Goal: Information Seeking & Learning: Learn about a topic

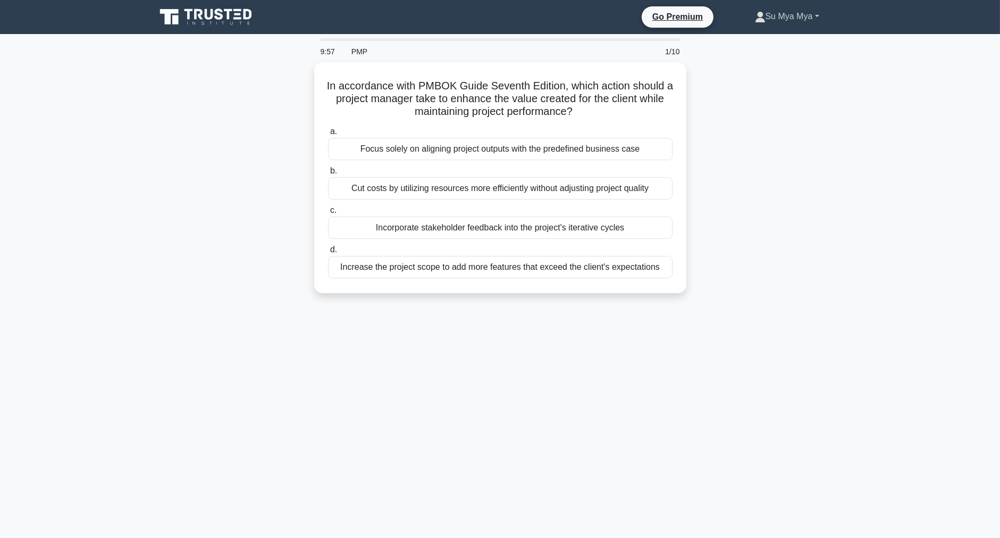
click at [794, 13] on link "Su Mya Mya" at bounding box center [787, 16] width 115 height 21
click at [784, 39] on link "Profile" at bounding box center [772, 41] width 84 height 17
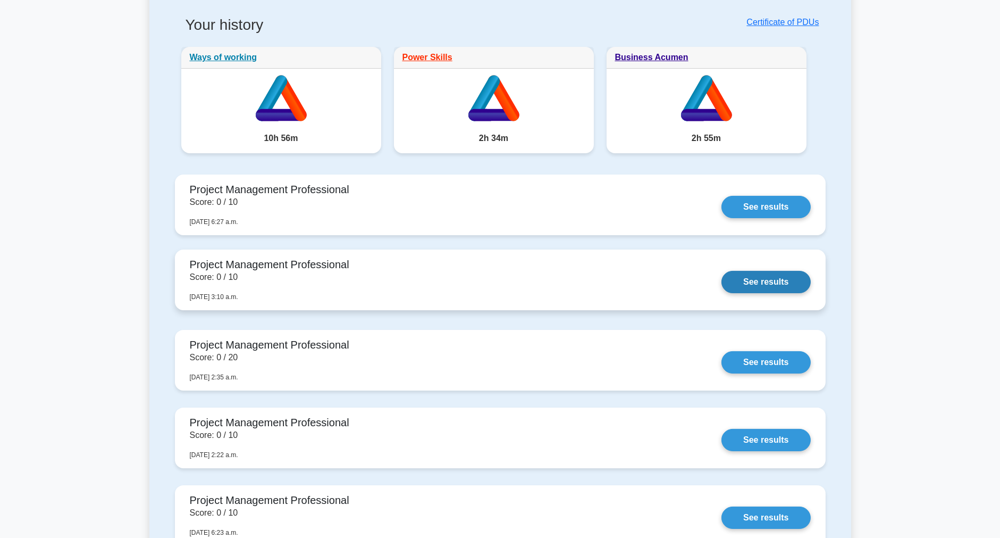
scroll to position [354, 0]
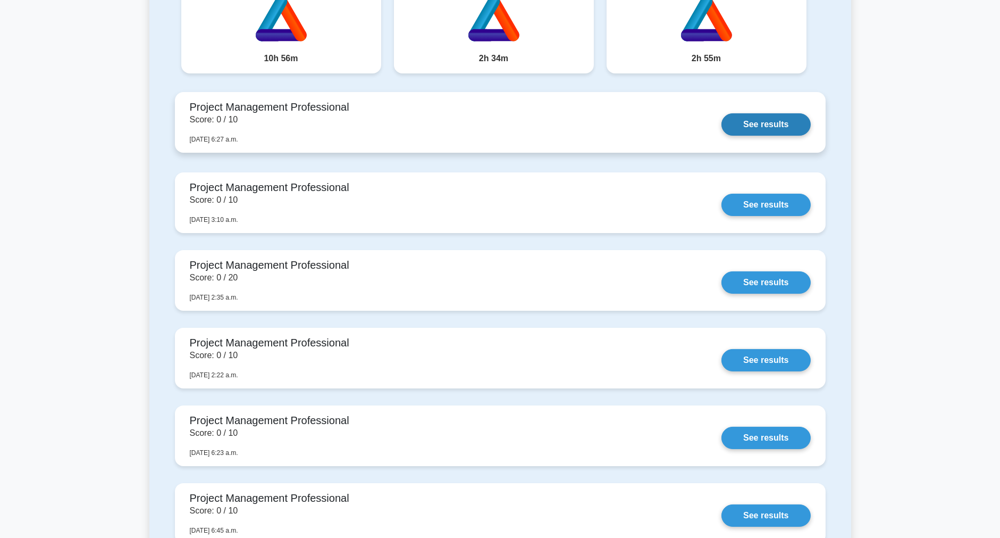
click at [774, 133] on link "See results" at bounding box center [766, 124] width 89 height 22
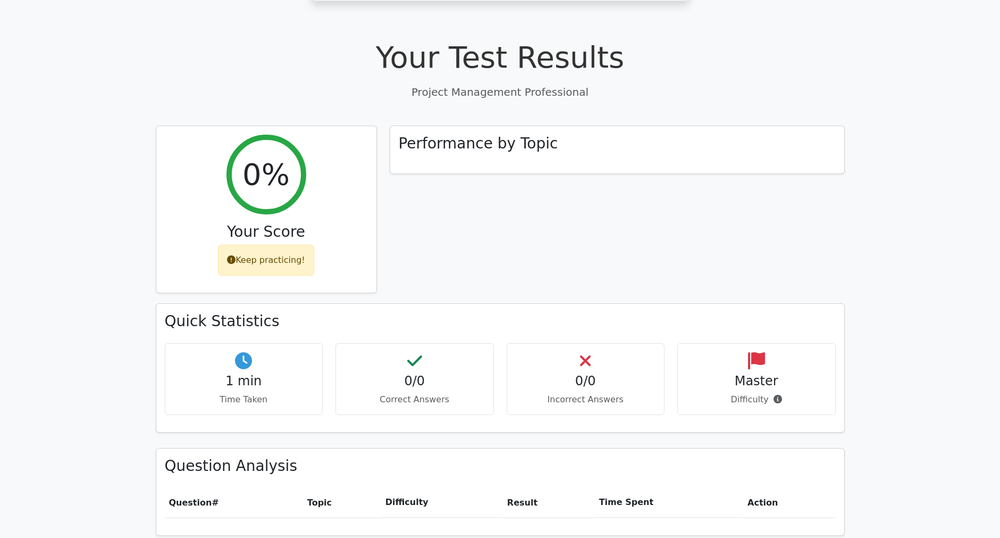
scroll to position [650, 0]
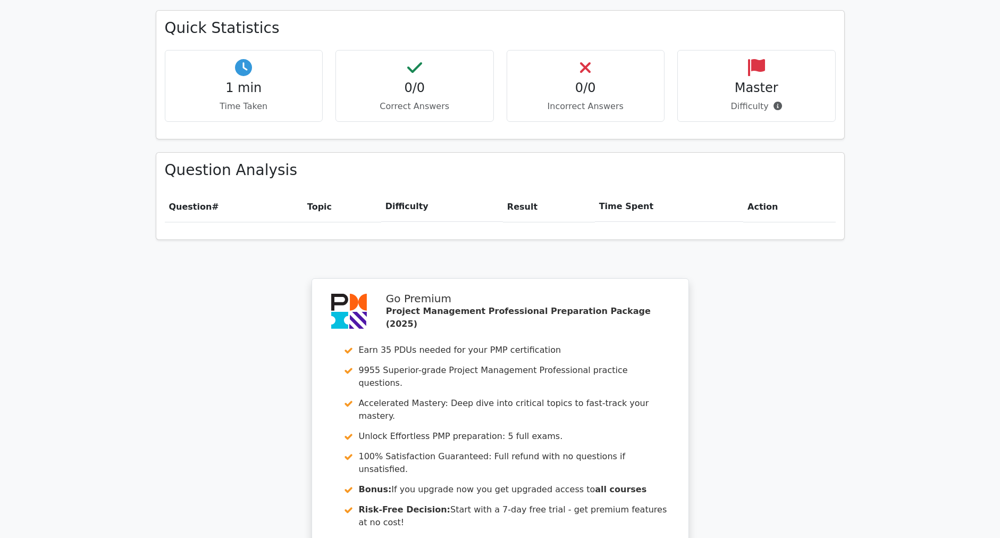
click at [238, 294] on div "Your Test Results Project Management Professional 0% Your Score Keep practicing…" at bounding box center [500, 196] width 702 height 956
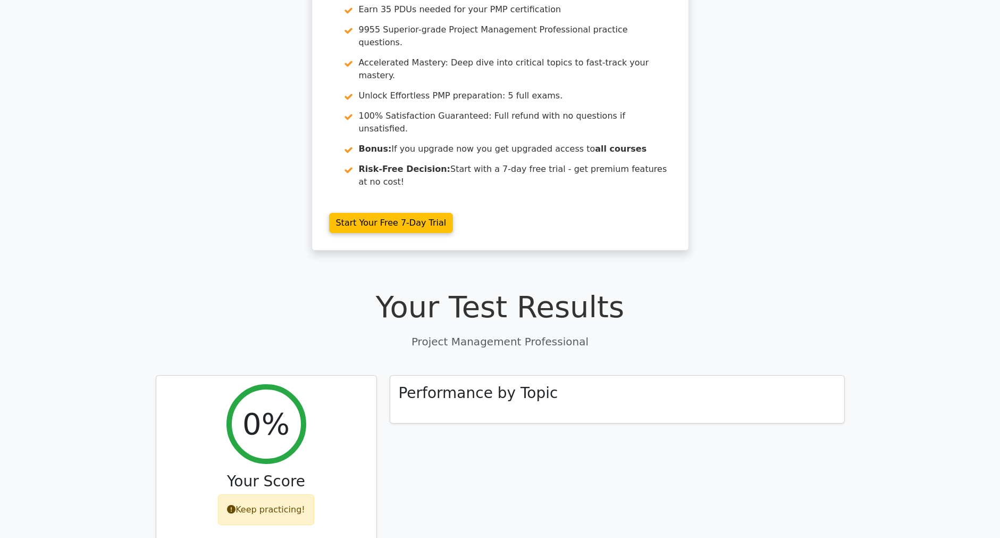
scroll to position [0, 0]
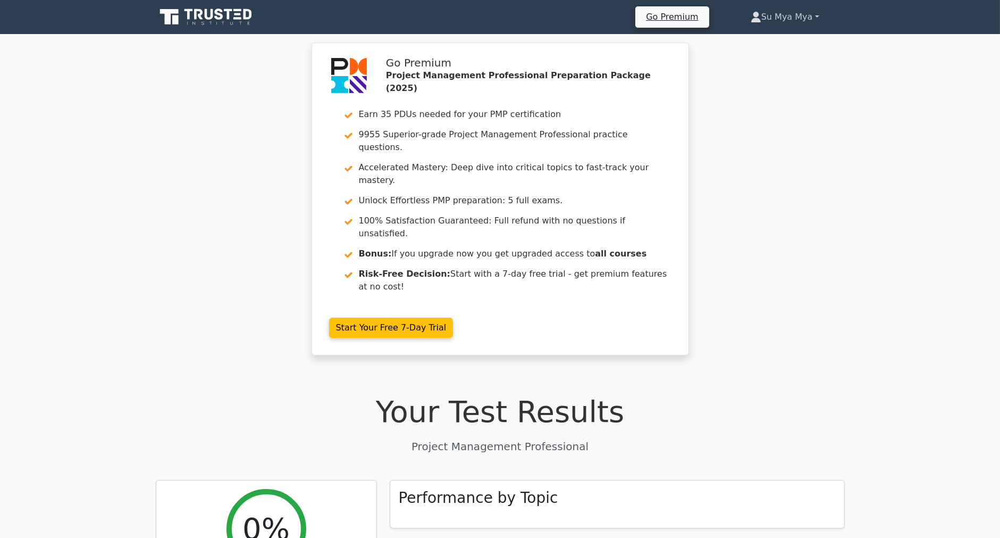
click at [815, 15] on link "Su Mya Mya" at bounding box center [785, 16] width 120 height 21
click at [816, 15] on link "Su Mya Mya" at bounding box center [785, 16] width 120 height 21
click at [899, 185] on div "Go Premium Project Management Professional Preparation Package (2025) Earn 35 P…" at bounding box center [500, 205] width 1000 height 325
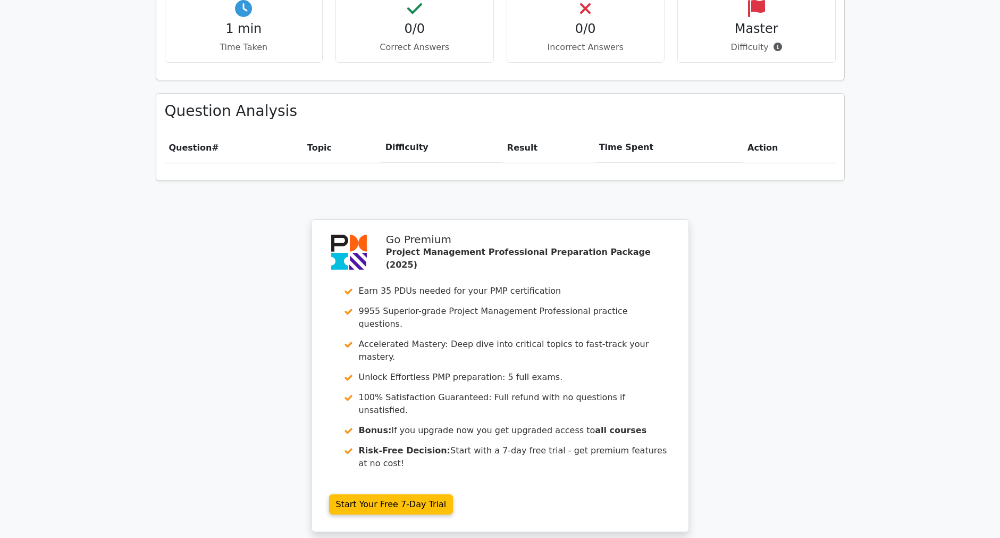
scroll to position [811, 0]
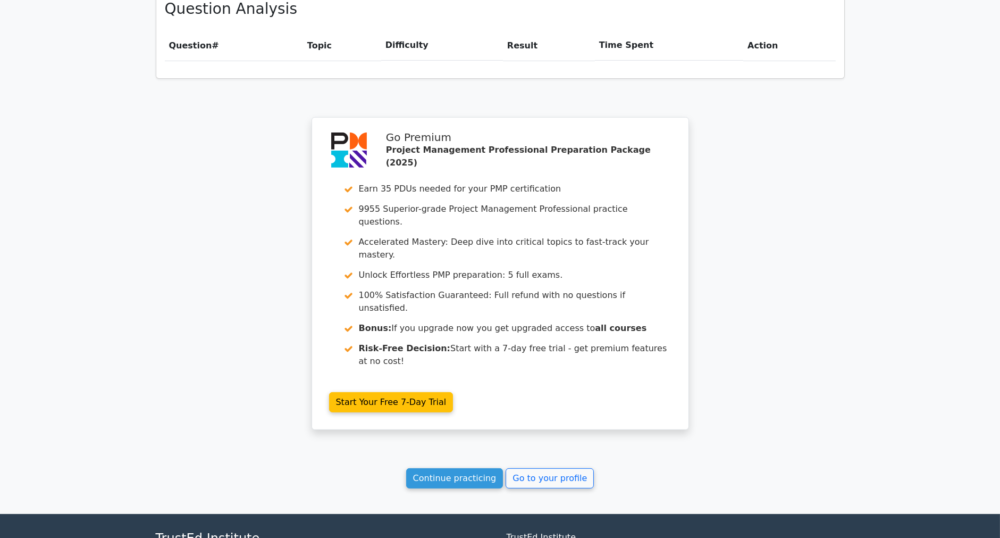
click at [235, 135] on div "Your Test Results Project Management Professional 0% Your Score Keep practicing…" at bounding box center [500, 35] width 702 height 956
click at [459, 468] on link "Continue practicing" at bounding box center [454, 478] width 97 height 20
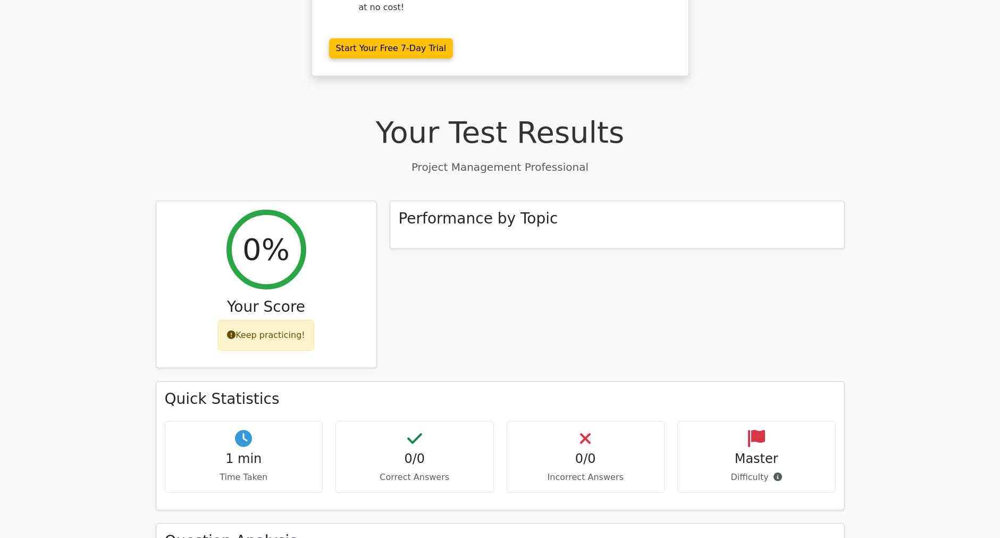
scroll to position [0, 0]
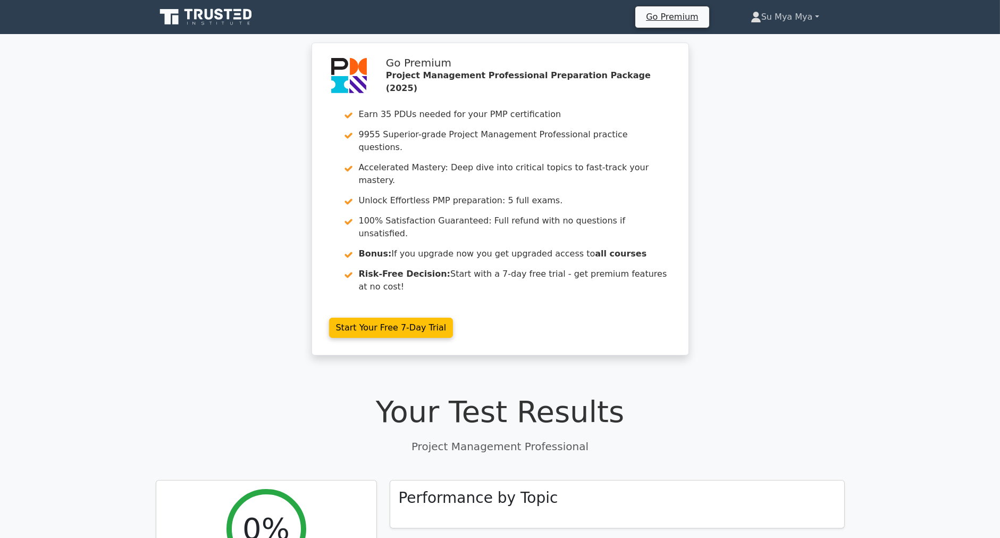
click at [800, 14] on link "Su Mya Mya" at bounding box center [785, 16] width 120 height 21
click at [814, 10] on link "Su Mya Mya" at bounding box center [785, 16] width 120 height 21
click at [756, 39] on link "Profile" at bounding box center [768, 41] width 84 height 17
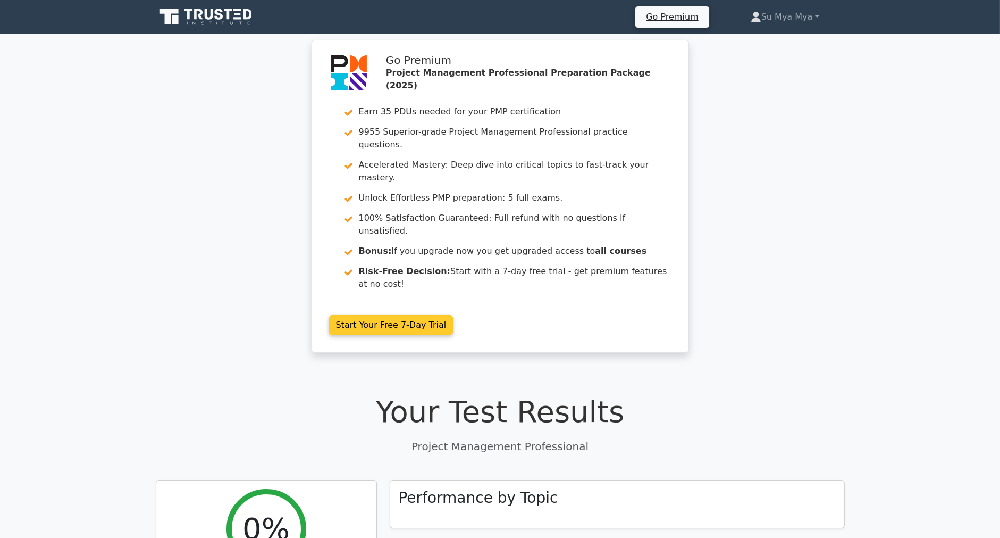
scroll to position [8, 0]
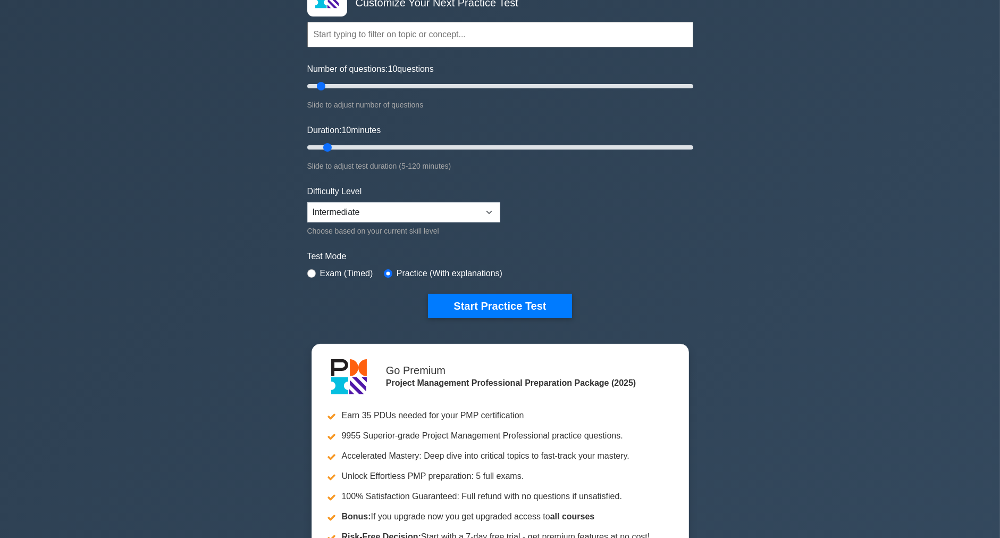
scroll to position [118, 0]
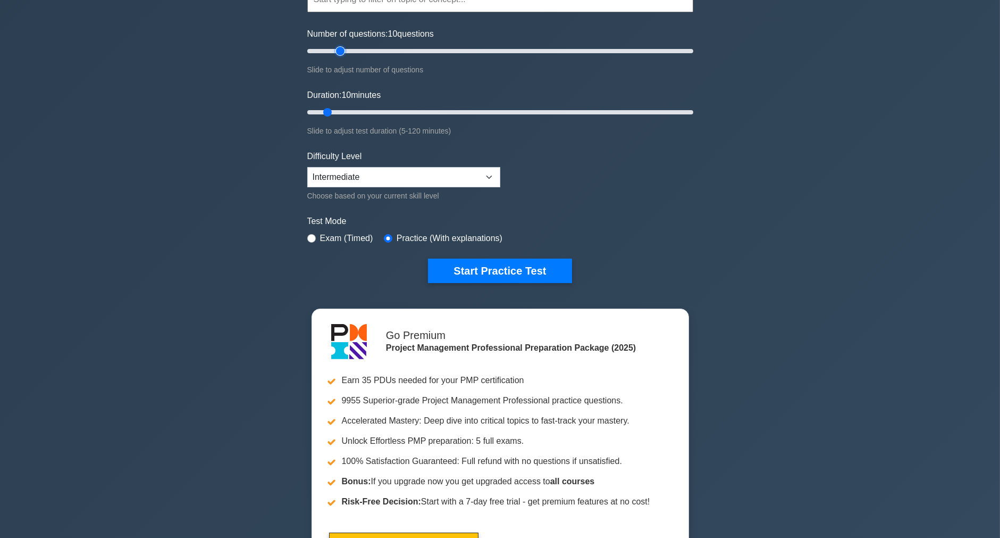
type input "20"
click at [338, 49] on input "Number of questions: 10 questions" at bounding box center [500, 51] width 386 height 13
click at [335, 108] on input "Duration: 10 minutes" at bounding box center [500, 112] width 386 height 13
click at [335, 106] on input "Duration: 10 minutes" at bounding box center [500, 112] width 386 height 13
click at [347, 108] on input "Duration: 10 minutes" at bounding box center [500, 112] width 386 height 13
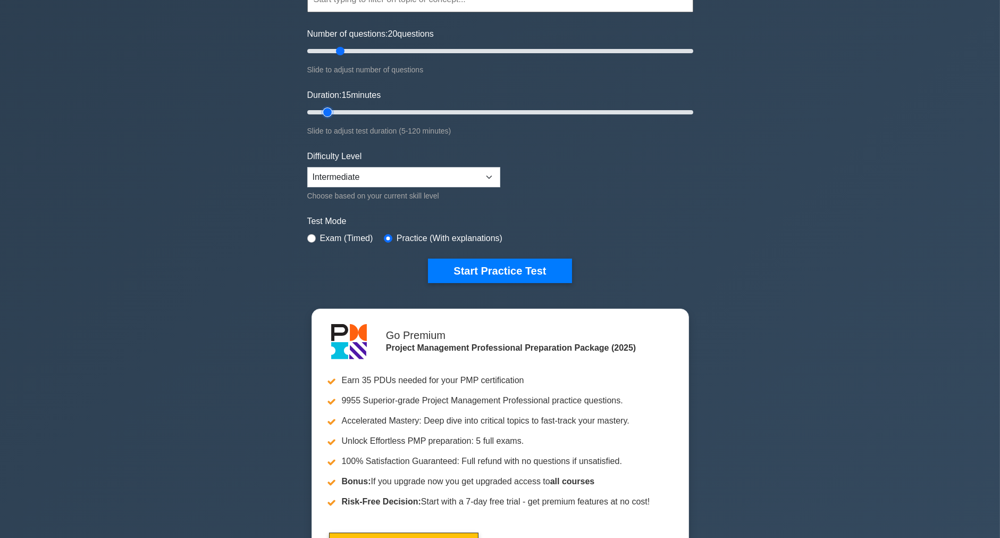
click at [336, 109] on input "Duration: 15 minutes" at bounding box center [500, 112] width 386 height 13
click at [340, 108] on input "Duration: 15 minutes" at bounding box center [500, 112] width 386 height 13
click at [349, 108] on input "Duration: 15 minutes" at bounding box center [500, 112] width 386 height 13
click at [351, 108] on input "Duration: 15 minutes" at bounding box center [500, 112] width 386 height 13
type input "20"
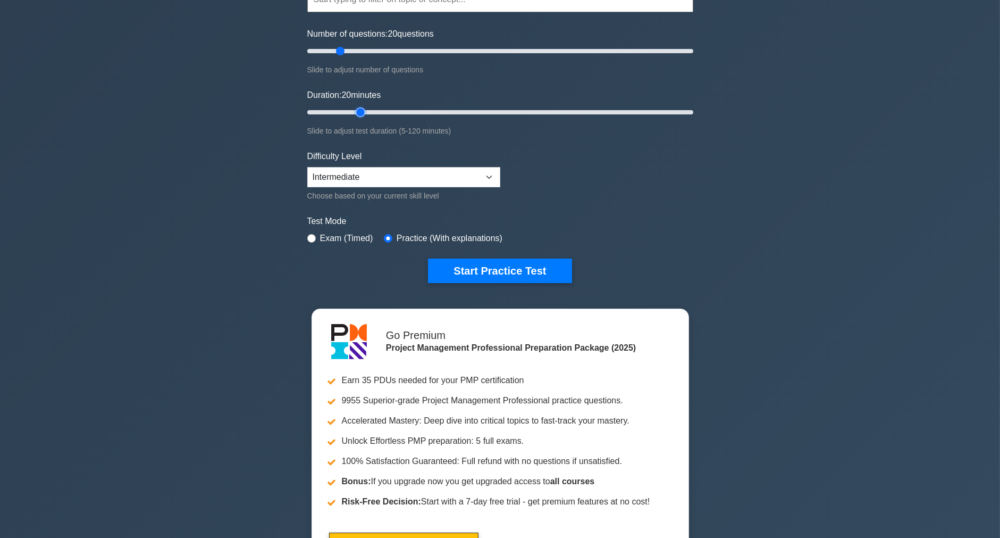
click at [355, 112] on input "Duration: 20 minutes" at bounding box center [500, 112] width 386 height 13
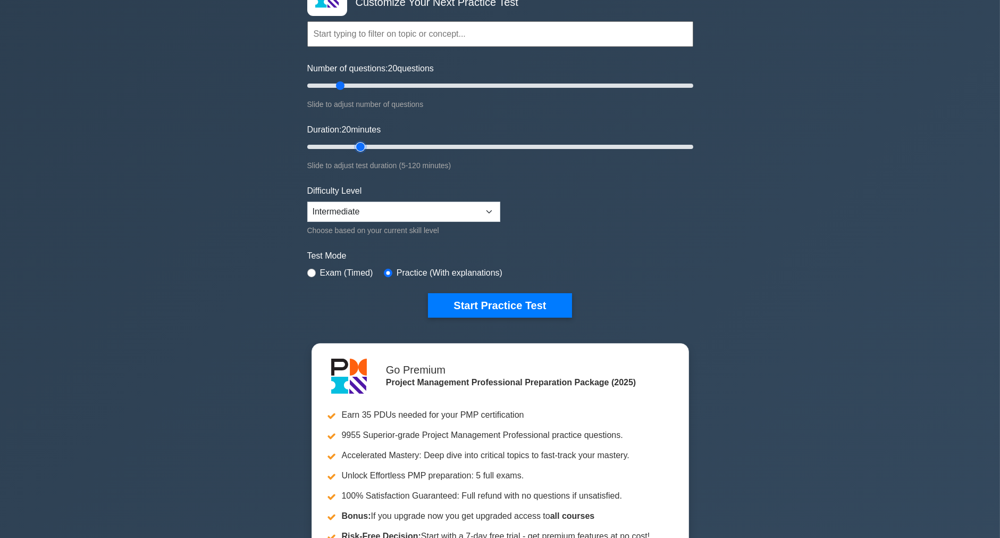
scroll to position [0, 0]
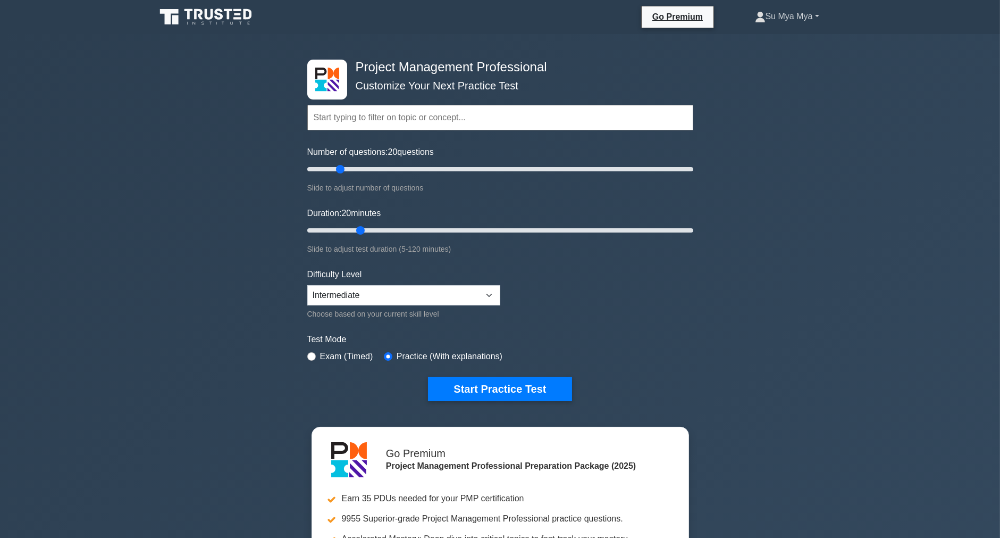
click at [820, 16] on link "Su Mya Mya" at bounding box center [787, 16] width 115 height 21
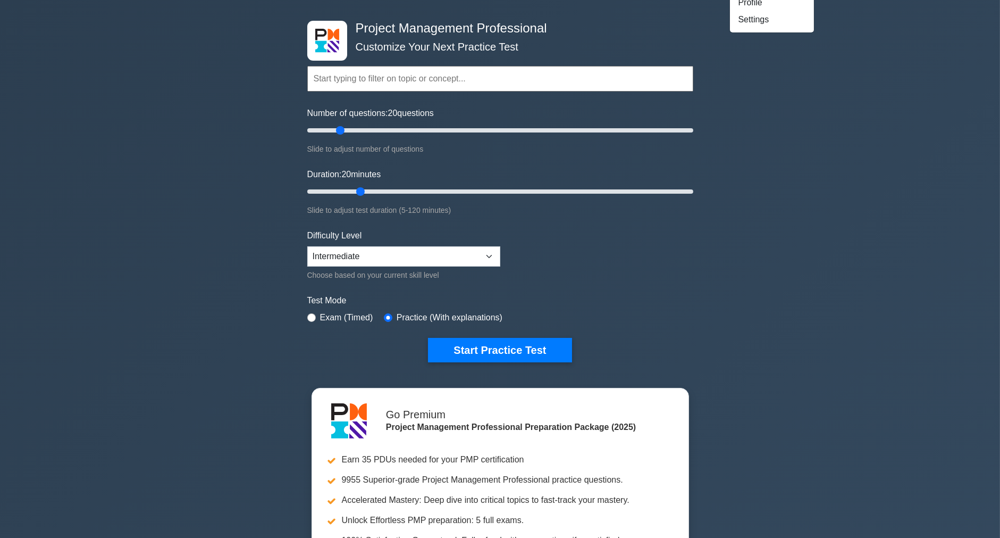
scroll to position [59, 0]
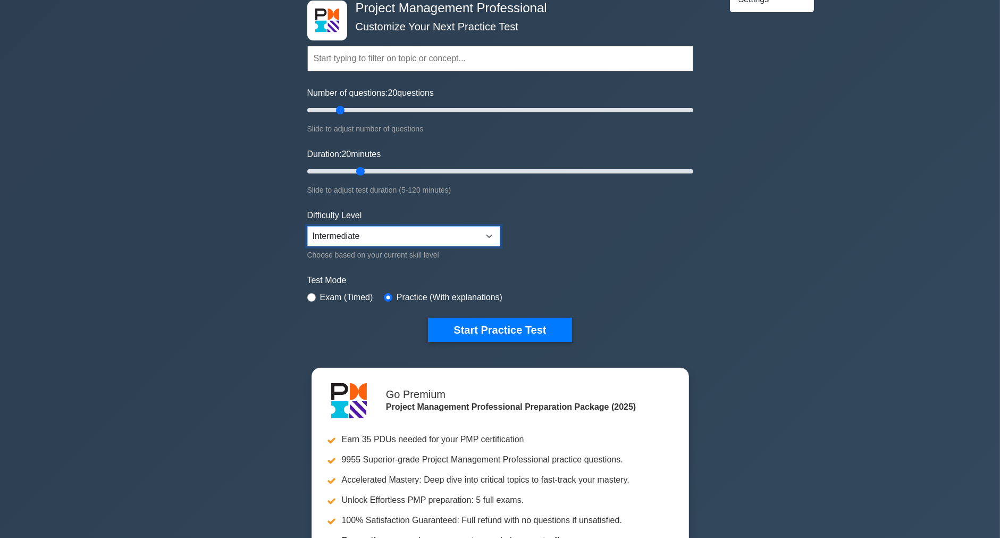
click at [487, 232] on select "Beginner Intermediate Expert" at bounding box center [403, 236] width 193 height 20
click at [625, 225] on form "Topics Scope Management Time Management Cost Management Quality Management Risk…" at bounding box center [500, 177] width 386 height 329
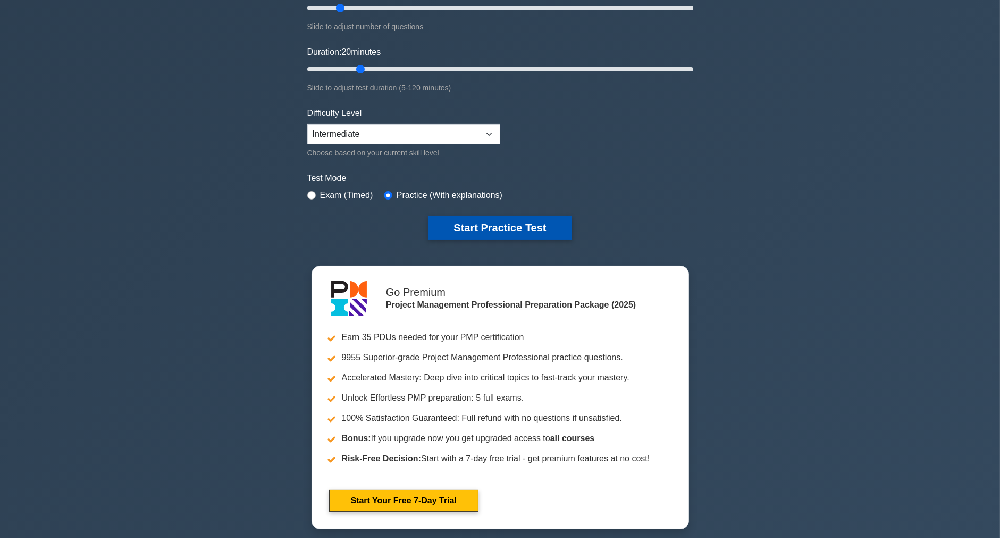
scroll to position [177, 0]
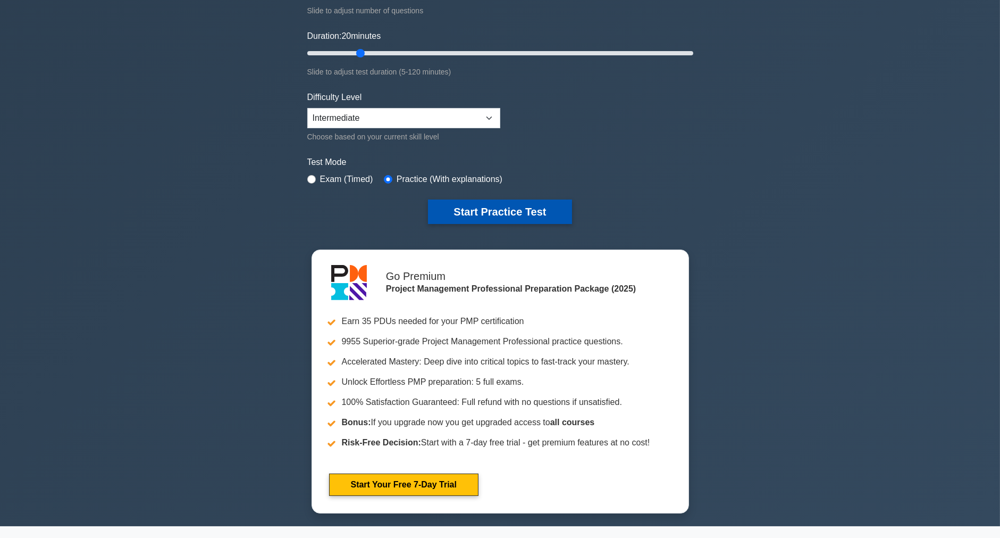
click at [522, 214] on button "Start Practice Test" at bounding box center [500, 211] width 144 height 24
click at [793, 214] on div "Project Management Professional Customize Your Next Practice Test Topics Scope …" at bounding box center [500, 191] width 1000 height 669
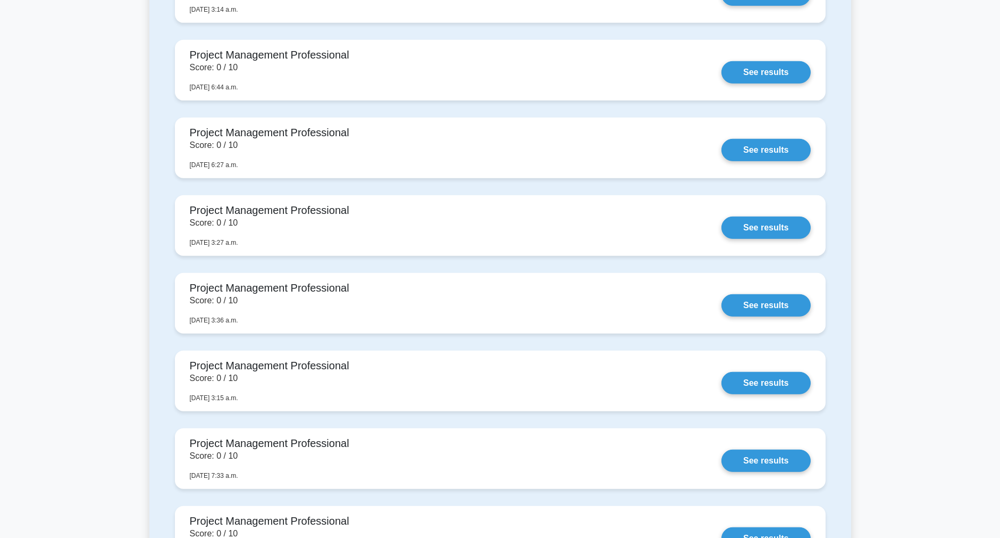
scroll to position [1595, 0]
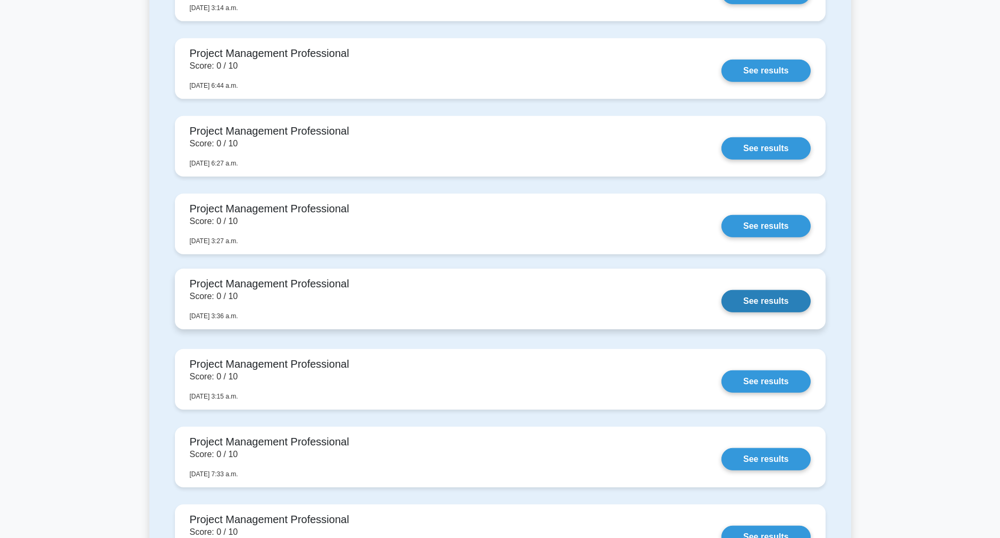
click at [752, 298] on link "See results" at bounding box center [766, 301] width 89 height 22
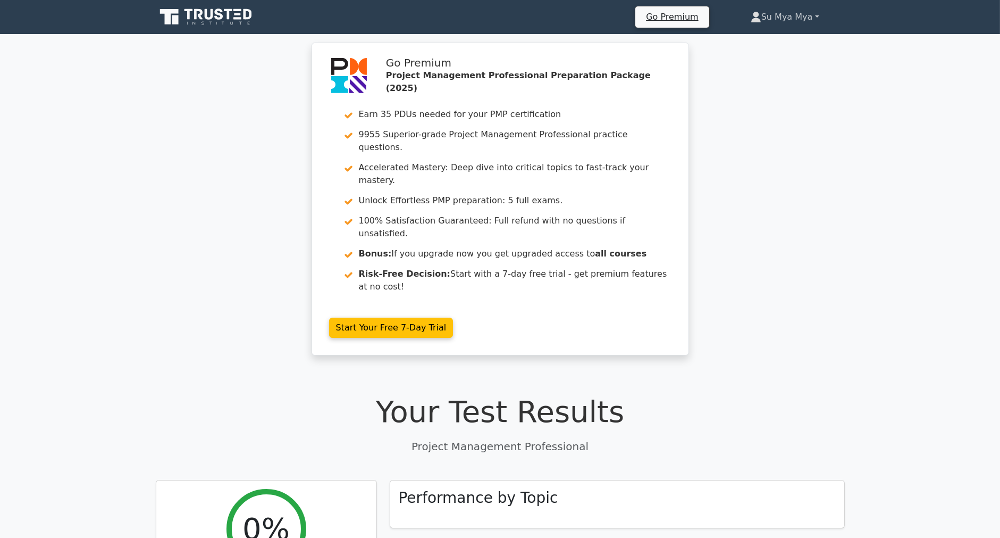
click at [793, 18] on link "Su Mya Mya" at bounding box center [785, 16] width 120 height 21
click at [774, 35] on link "Profile" at bounding box center [768, 41] width 84 height 17
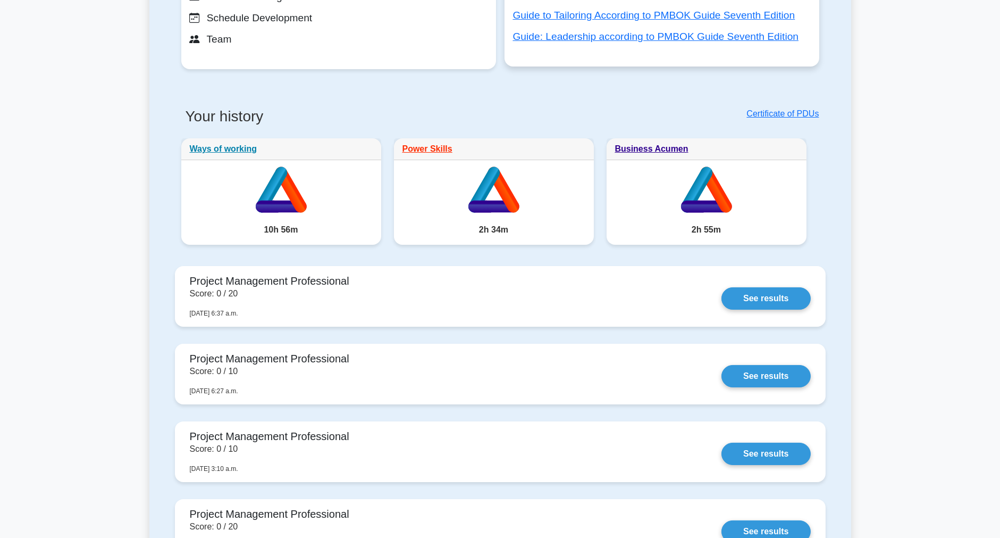
scroll to position [413, 0]
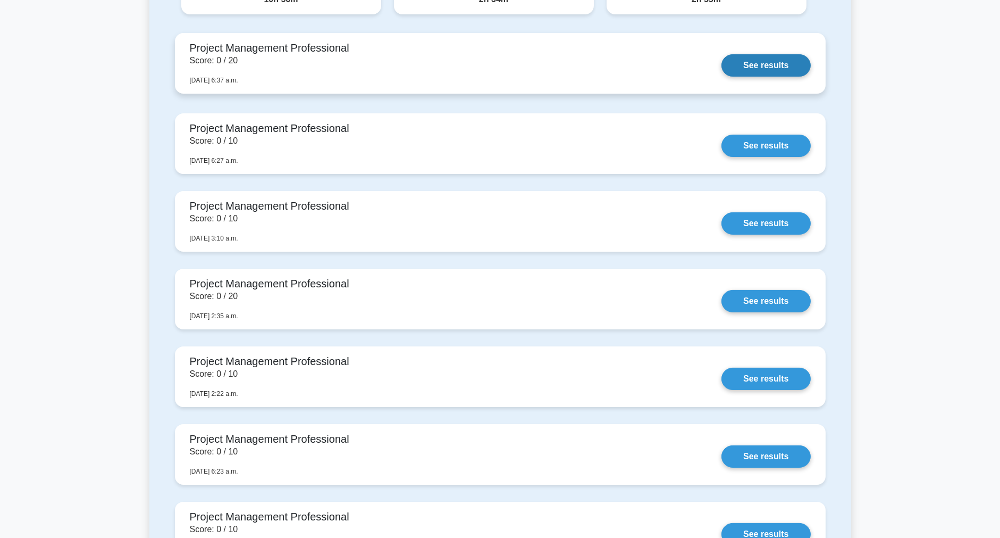
click at [773, 60] on link "See results" at bounding box center [766, 65] width 89 height 22
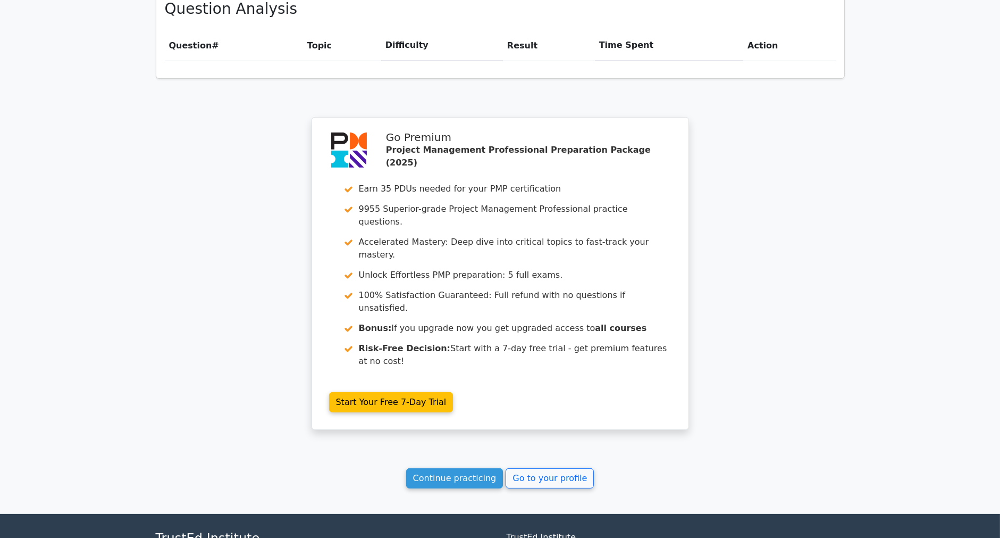
scroll to position [575, 0]
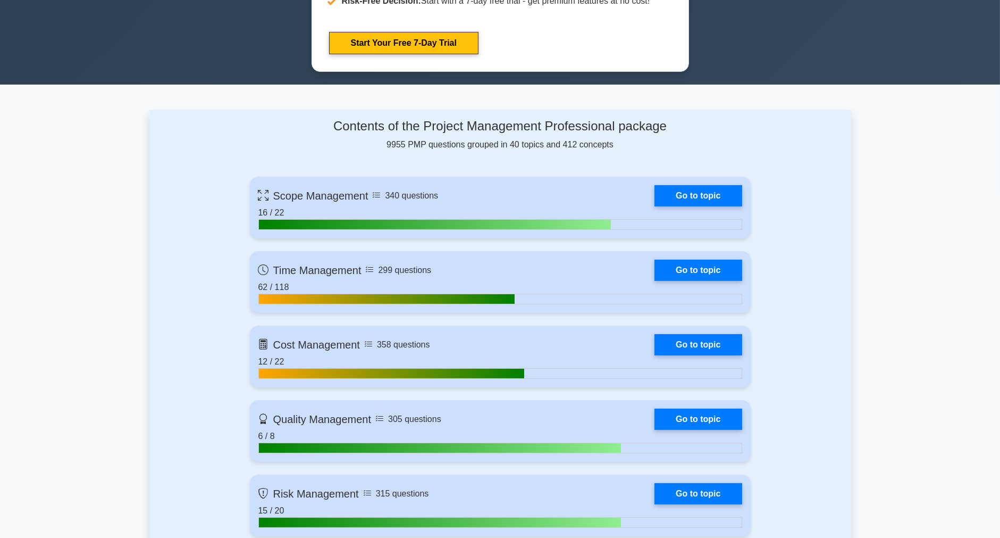
scroll to position [591, 0]
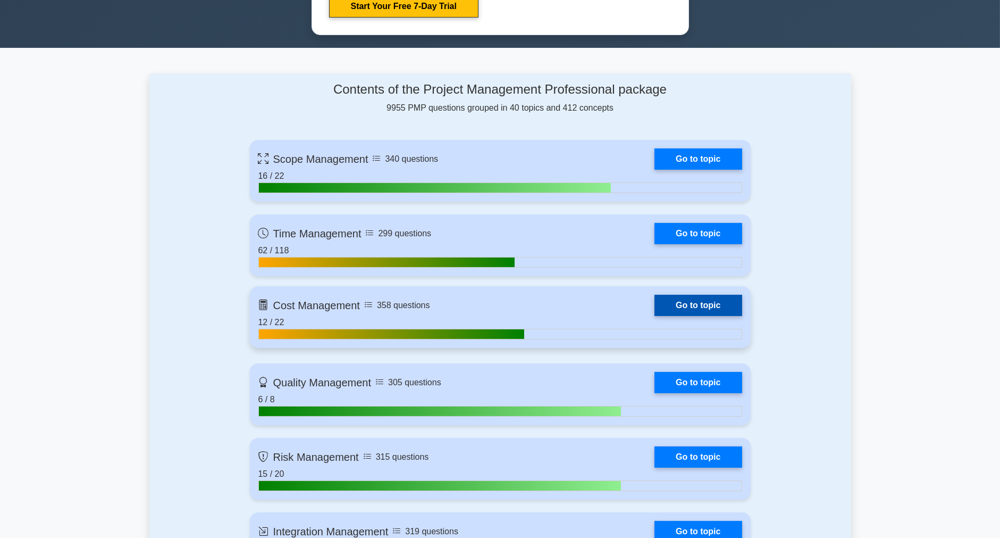
scroll to position [650, 0]
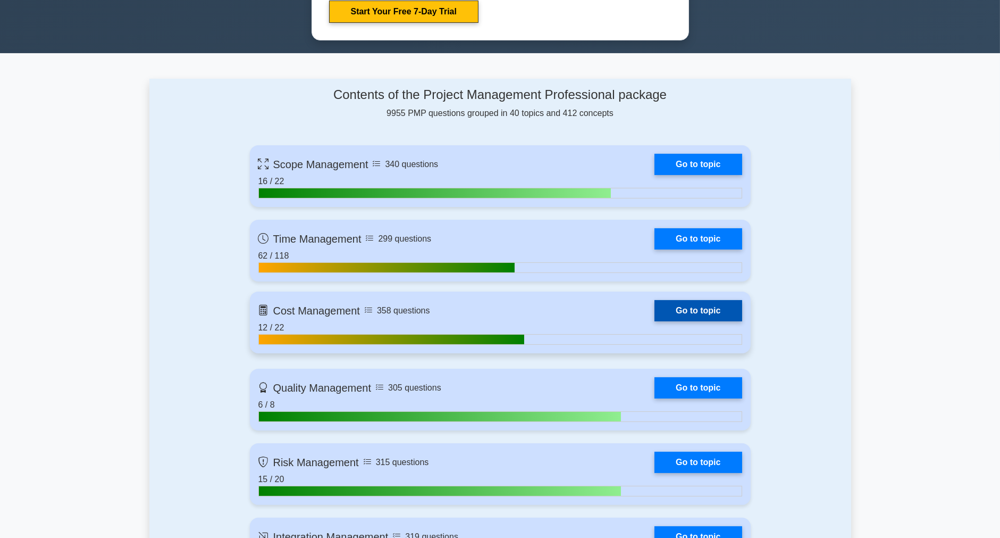
click at [655, 304] on link "Go to topic" at bounding box center [698, 310] width 87 height 21
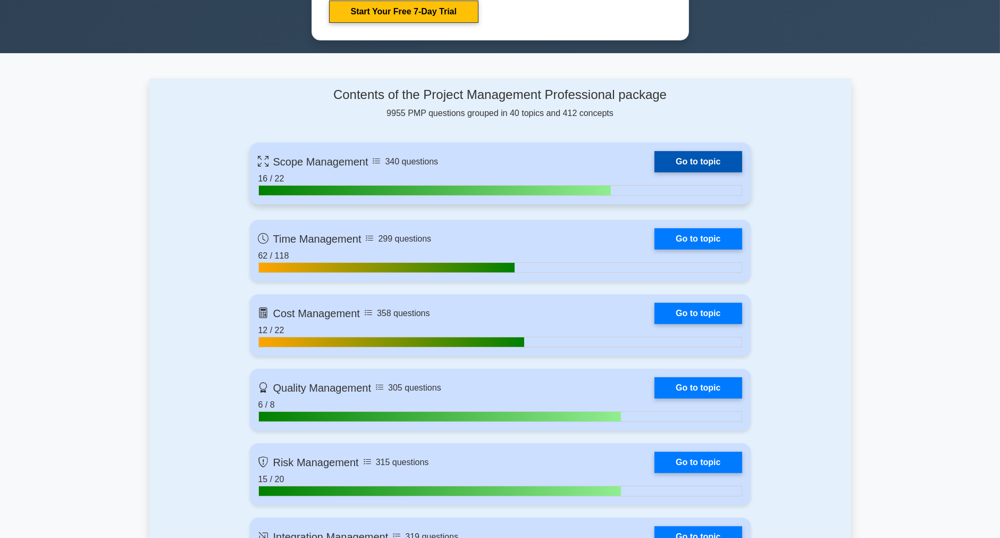
click at [710, 151] on link "Go to topic" at bounding box center [698, 161] width 87 height 21
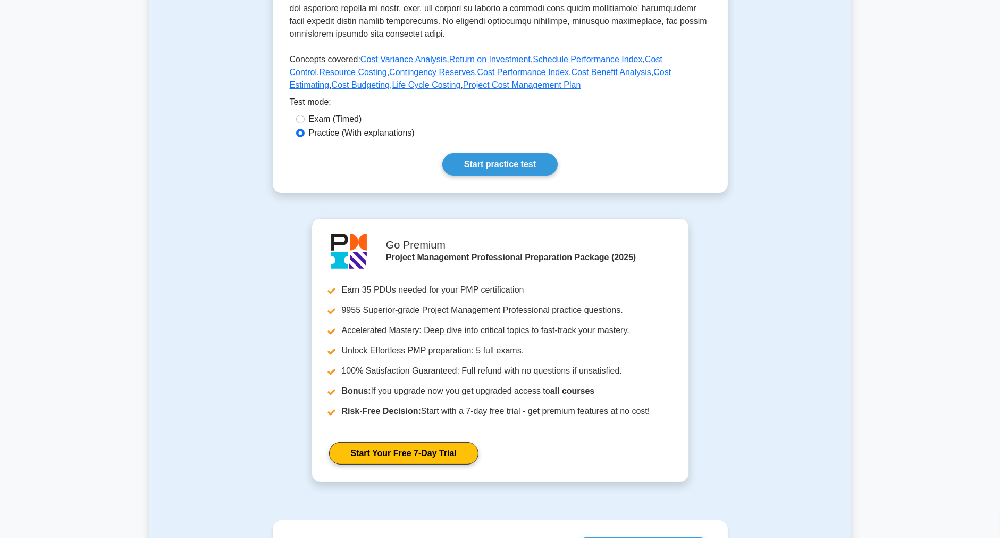
scroll to position [424, 0]
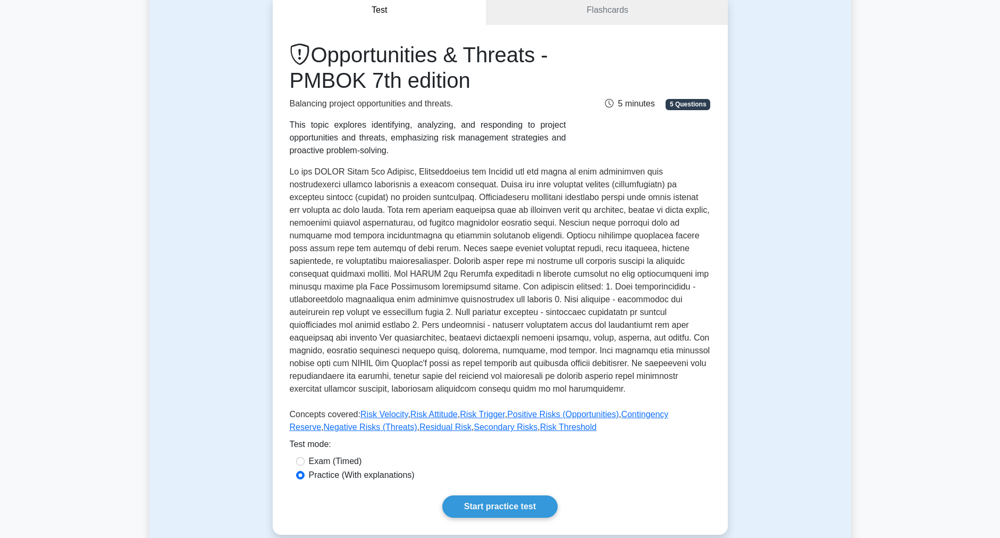
scroll to position [118, 0]
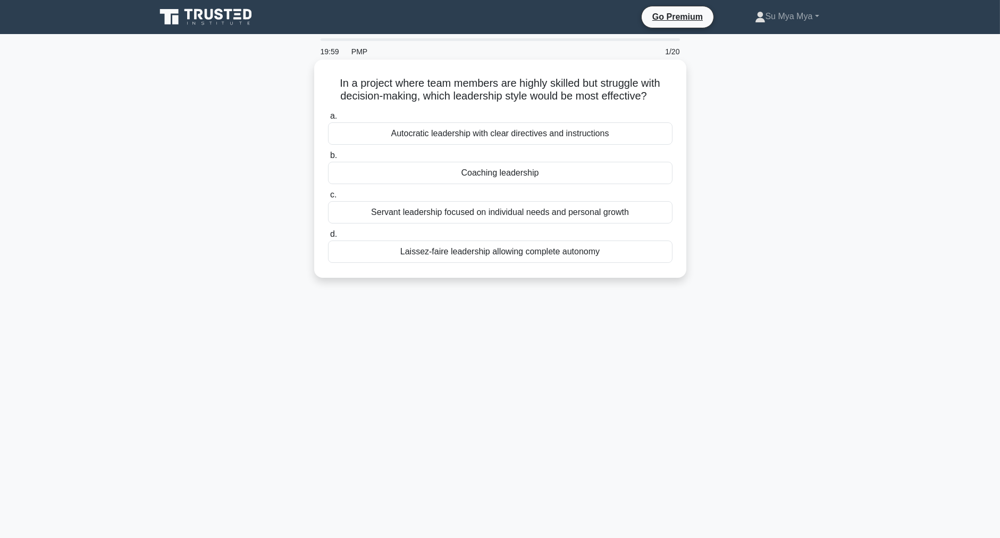
click at [566, 135] on div "Autocratic leadership with clear directives and instructions" at bounding box center [500, 133] width 345 height 22
click at [328, 120] on input "a. Autocratic leadership with clear directives and instructions" at bounding box center [328, 116] width 0 height 7
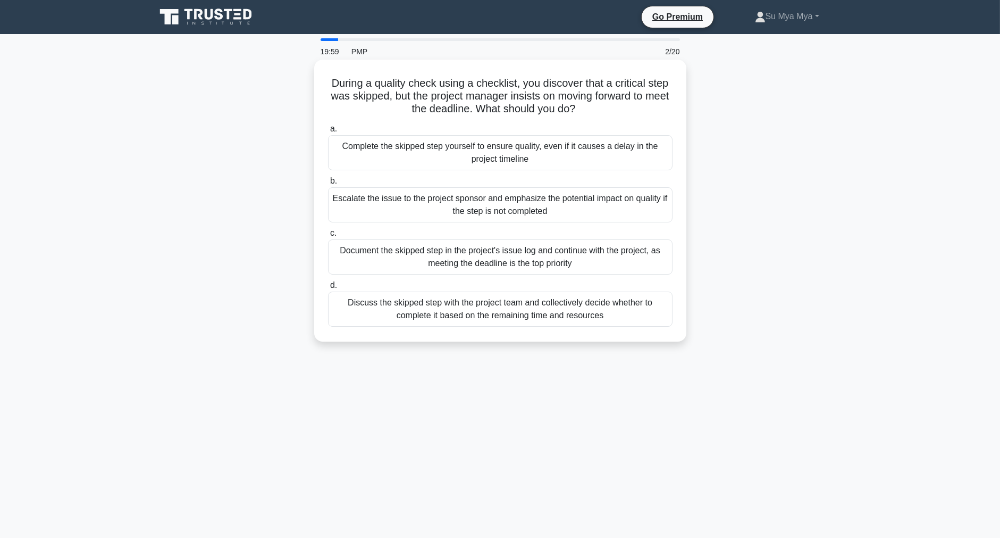
click at [596, 180] on label "b. Escalate the issue to the project sponsor and emphasize the potential impact…" at bounding box center [500, 198] width 345 height 48
click at [328, 180] on input "b. Escalate the issue to the project sponsor and emphasize the potential impact…" at bounding box center [328, 181] width 0 height 7
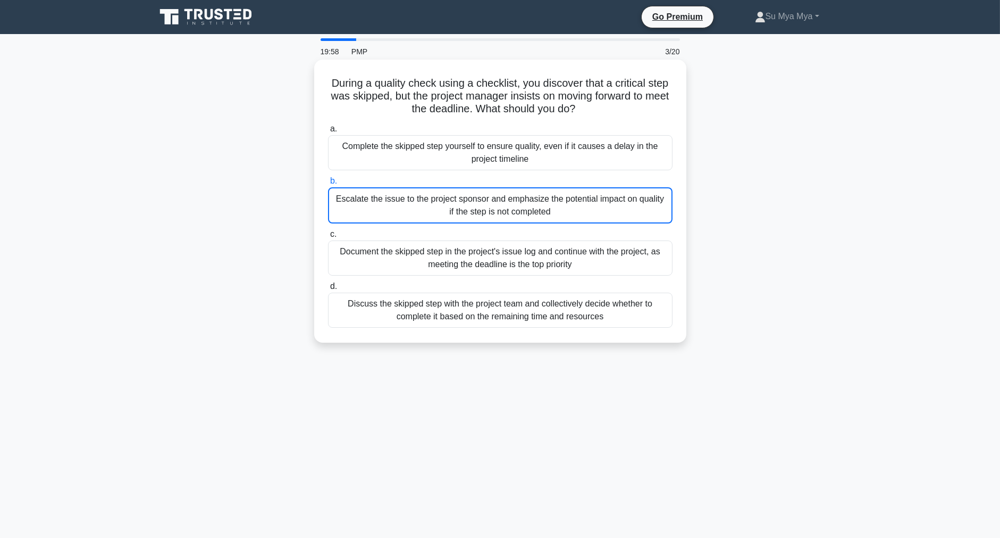
click at [575, 217] on div "Escalate the issue to the project sponsor and emphasize the potential impact on…" at bounding box center [500, 205] width 345 height 36
click at [328, 185] on input "b. Escalate the issue to the project sponsor and emphasize the potential impact…" at bounding box center [328, 181] width 0 height 7
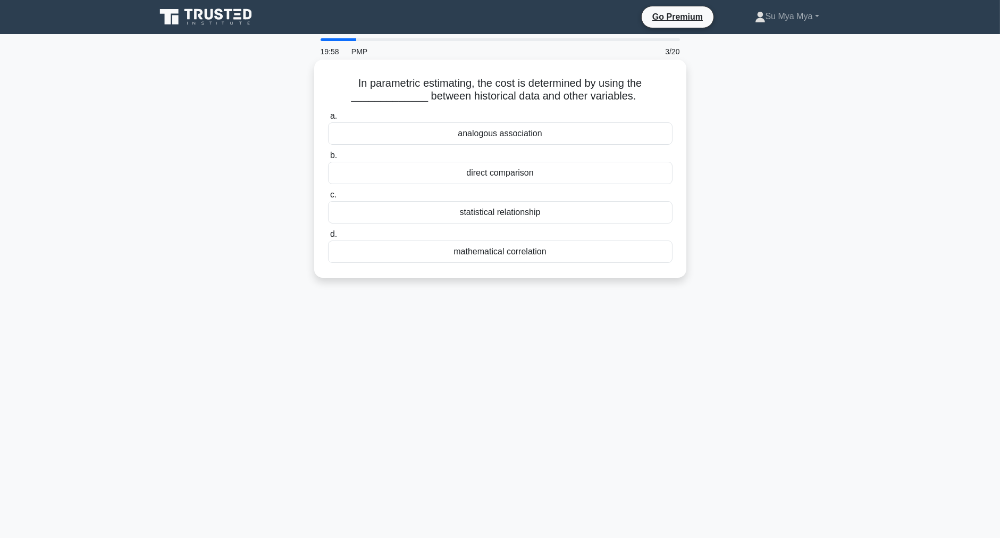
click at [557, 256] on div "mathematical correlation" at bounding box center [500, 251] width 345 height 22
click at [328, 238] on input "d. mathematical correlation" at bounding box center [328, 234] width 0 height 7
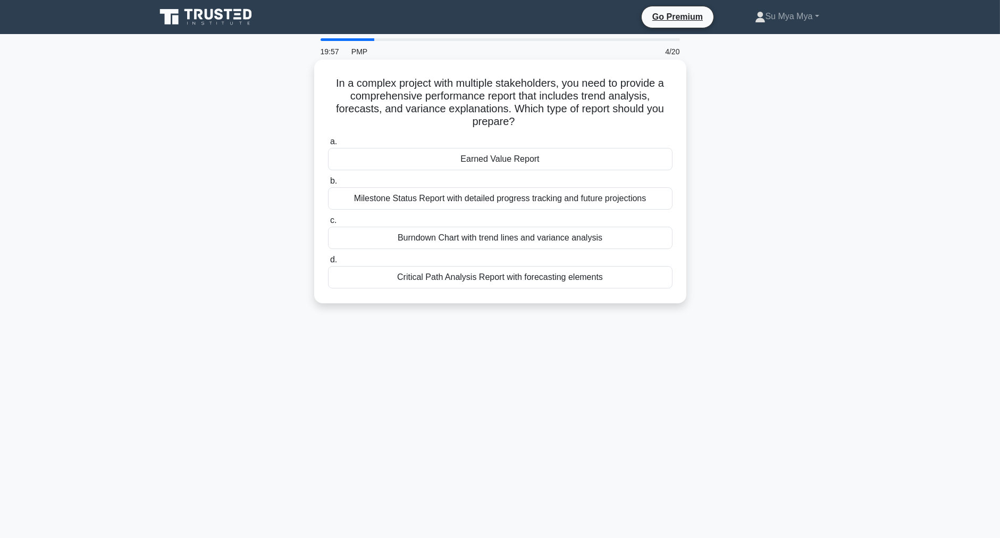
drag, startPoint x: 628, startPoint y: 150, endPoint x: 621, endPoint y: 158, distance: 11.7
click at [621, 158] on div "Earned Value Report" at bounding box center [500, 159] width 345 height 22
click at [328, 145] on input "a. Earned Value Report" at bounding box center [328, 141] width 0 height 7
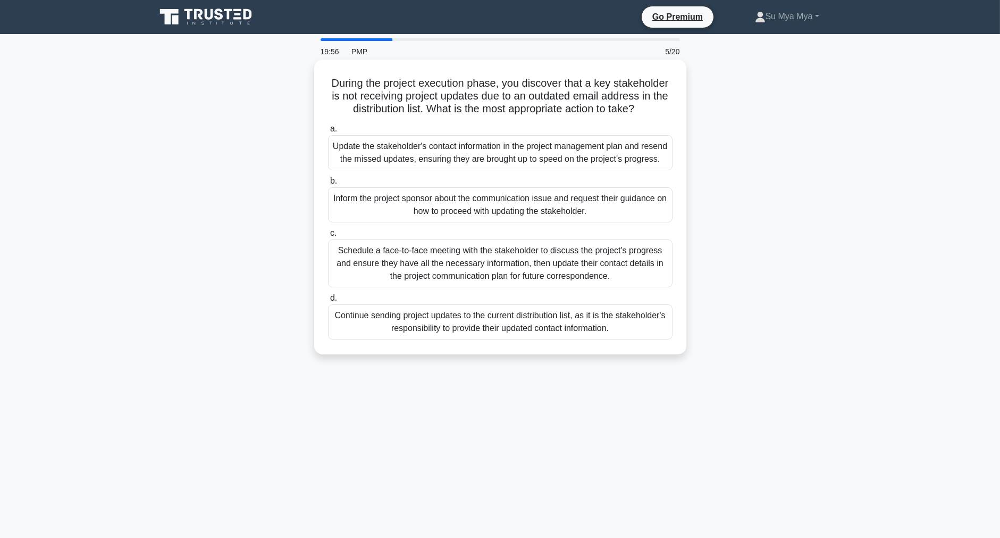
click at [567, 247] on label "c. Schedule a face-to-face meeting with the stakeholder to discuss the project'…" at bounding box center [500, 257] width 345 height 61
click at [328, 237] on input "c. Schedule a face-to-face meeting with the stakeholder to discuss the project'…" at bounding box center [328, 233] width 0 height 7
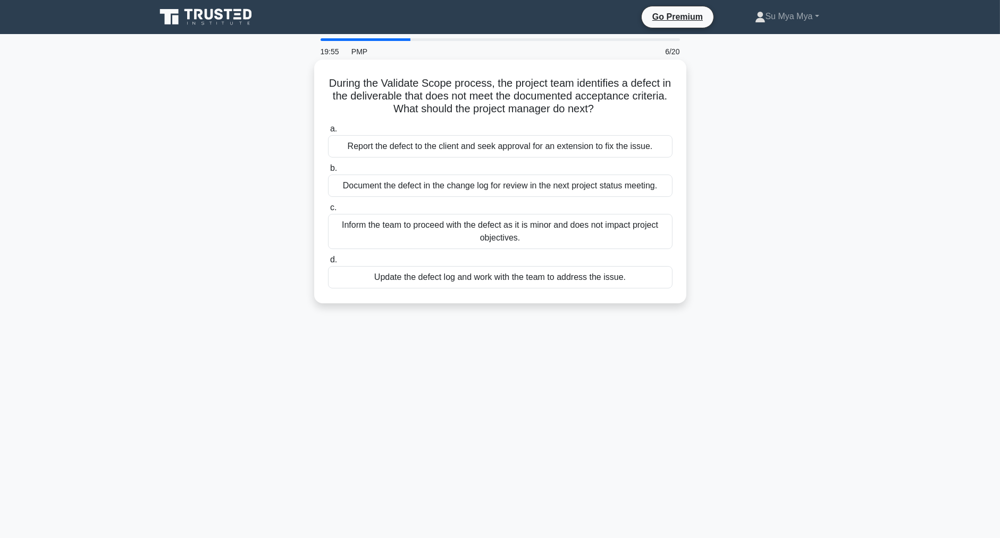
click at [572, 278] on div "Update the defect log and work with the team to address the issue." at bounding box center [500, 277] width 345 height 22
click at [328, 263] on input "d. Update the defect log and work with the team to address the issue." at bounding box center [328, 259] width 0 height 7
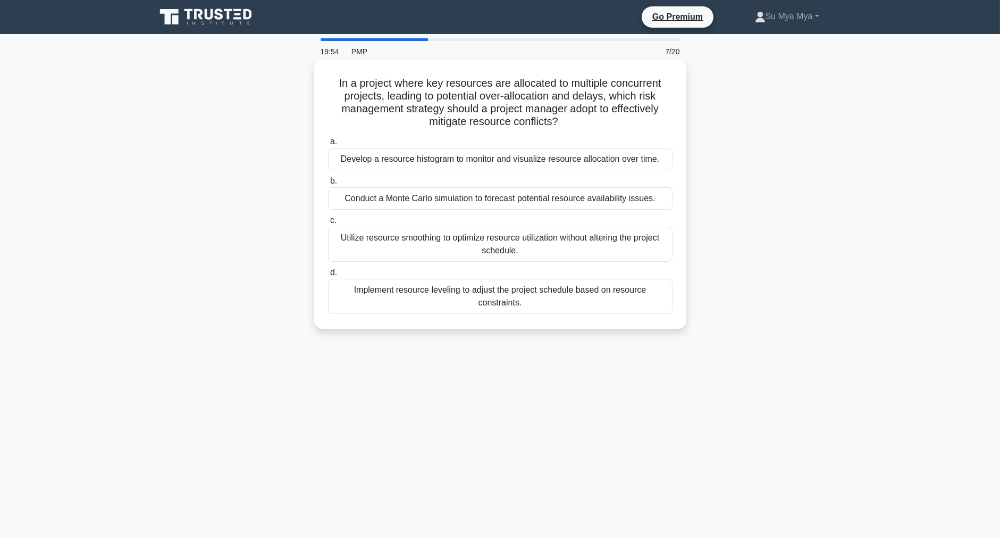
click at [577, 169] on div "Develop a resource histogram to monitor and visualize resource allocation over …" at bounding box center [500, 159] width 345 height 22
click at [328, 145] on input "a. Develop a resource histogram to monitor and visualize resource allocation ov…" at bounding box center [328, 141] width 0 height 7
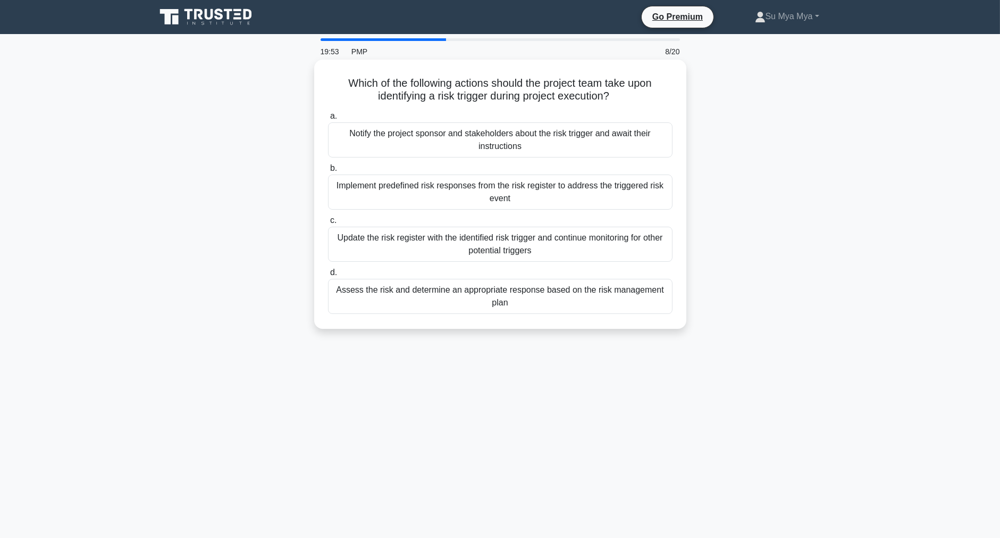
click at [583, 284] on div "Assess the risk and determine an appropriate response based on the risk managem…" at bounding box center [500, 296] width 345 height 35
drag, startPoint x: 561, startPoint y: 170, endPoint x: 561, endPoint y: 188, distance: 18.1
click at [561, 175] on label "b. Implement predefined risk responses from the risk register to address the tr…" at bounding box center [500, 186] width 345 height 48
click at [561, 188] on div "Implement predefined risk responses from the risk register to address the trigg…" at bounding box center [500, 191] width 345 height 35
click at [328, 172] on input "b. Implement predefined risk responses from the risk register to address the tr…" at bounding box center [328, 168] width 0 height 7
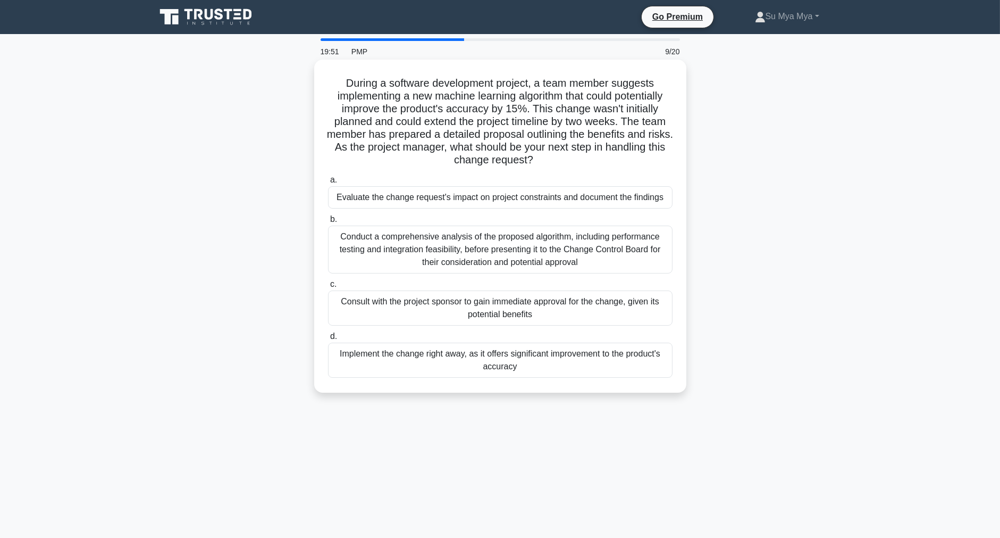
click at [597, 200] on div "Evaluate the change request's impact on project constraints and document the fi…" at bounding box center [500, 197] width 345 height 22
click at [328, 183] on input "a. Evaluate the change request's impact on project constraints and document the…" at bounding box center [328, 180] width 0 height 7
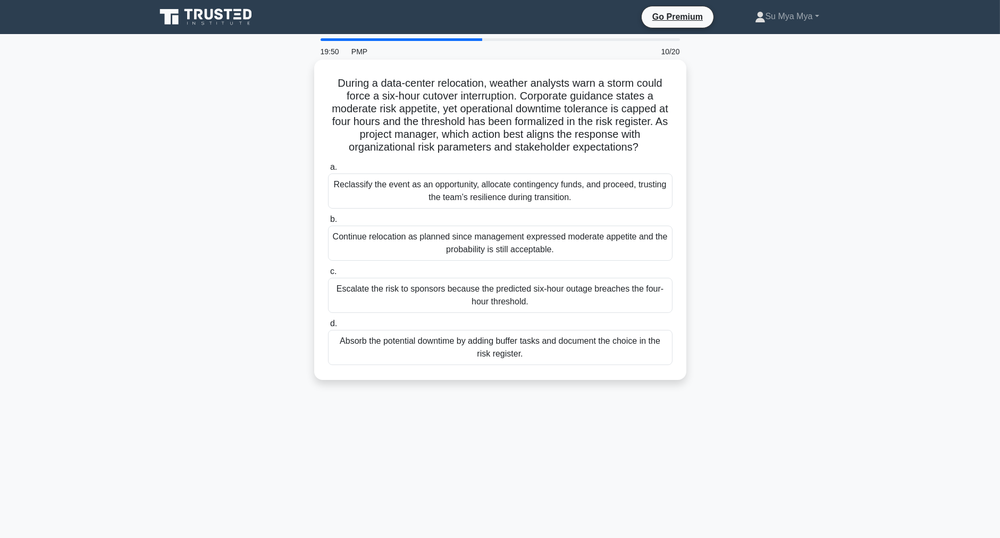
click at [603, 296] on div "Escalate the risk to sponsors because the predicted six-hour outage breaches th…" at bounding box center [500, 295] width 345 height 35
click at [328, 275] on input "c. Escalate the risk to sponsors because the predicted six-hour outage breaches…" at bounding box center [328, 271] width 0 height 7
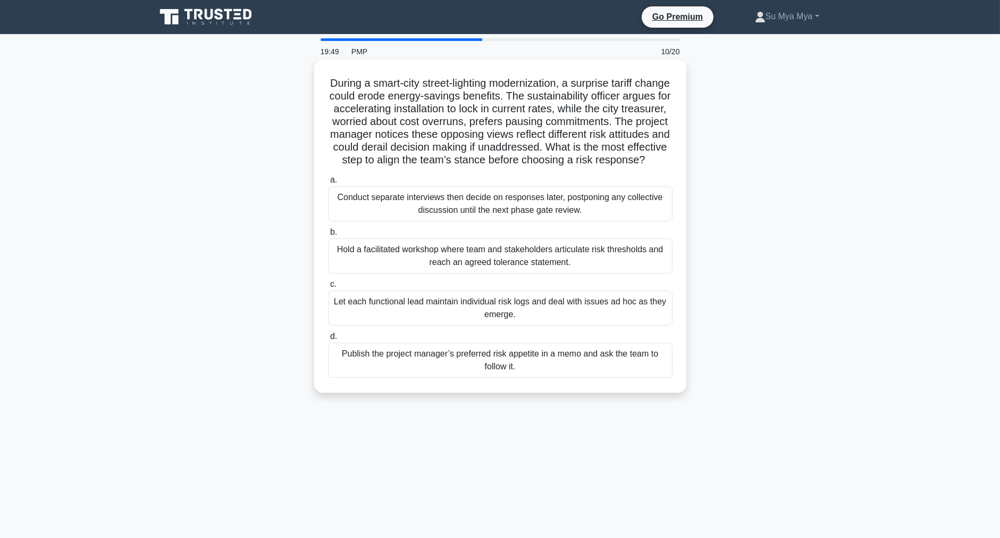
click at [611, 205] on div "Conduct separate interviews then decide on responses later, postponing any coll…" at bounding box center [500, 203] width 345 height 35
click at [328, 183] on input "a. Conduct separate interviews then decide on responses later, postponing any c…" at bounding box center [328, 180] width 0 height 7
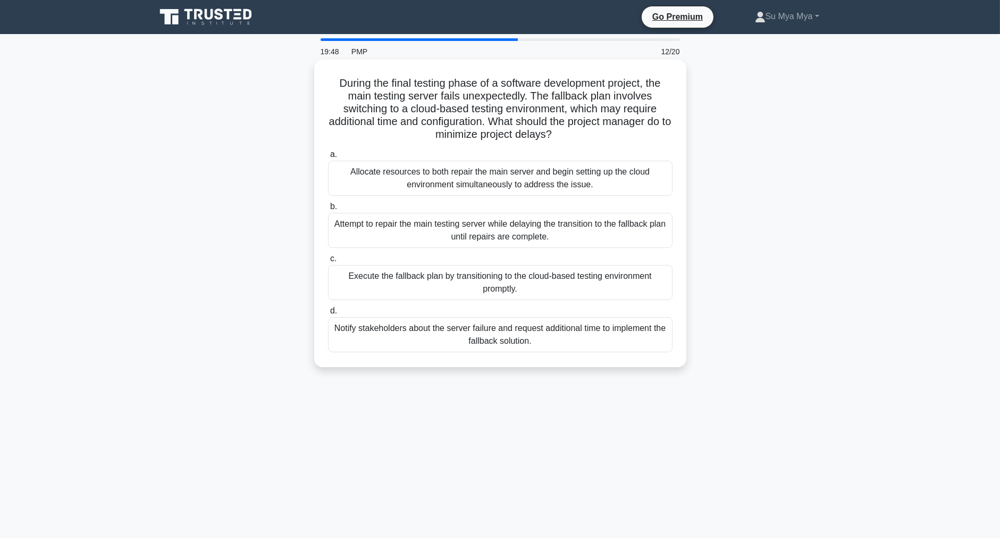
click at [628, 333] on div "Notify stakeholders about the server failure and request additional time to imp…" at bounding box center [500, 334] width 345 height 35
click at [328, 314] on input "d. Notify stakeholders about the server failure and request additional time to …" at bounding box center [328, 310] width 0 height 7
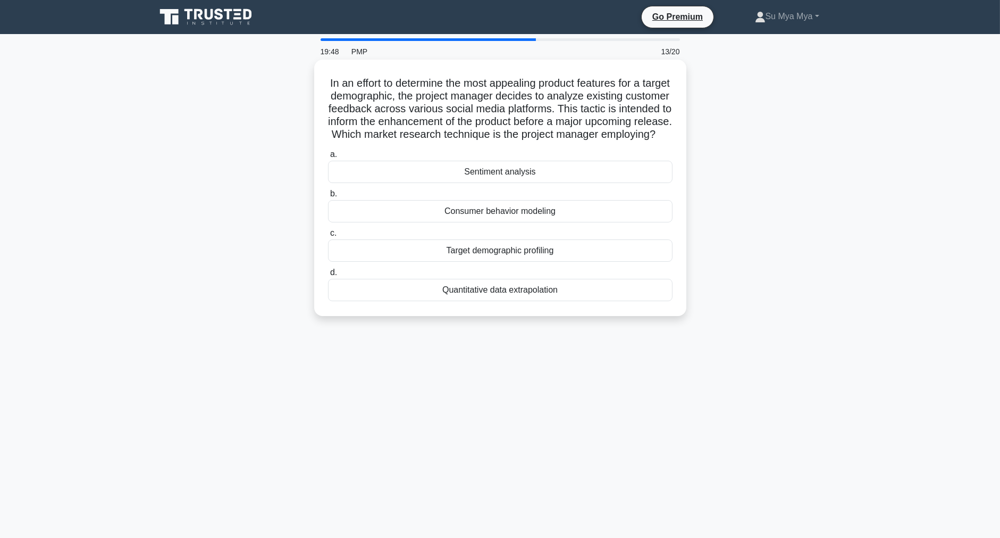
click at [593, 204] on label "b. Consumer behavior modeling" at bounding box center [500, 204] width 345 height 35
click at [328, 197] on input "b. Consumer behavior modeling" at bounding box center [328, 193] width 0 height 7
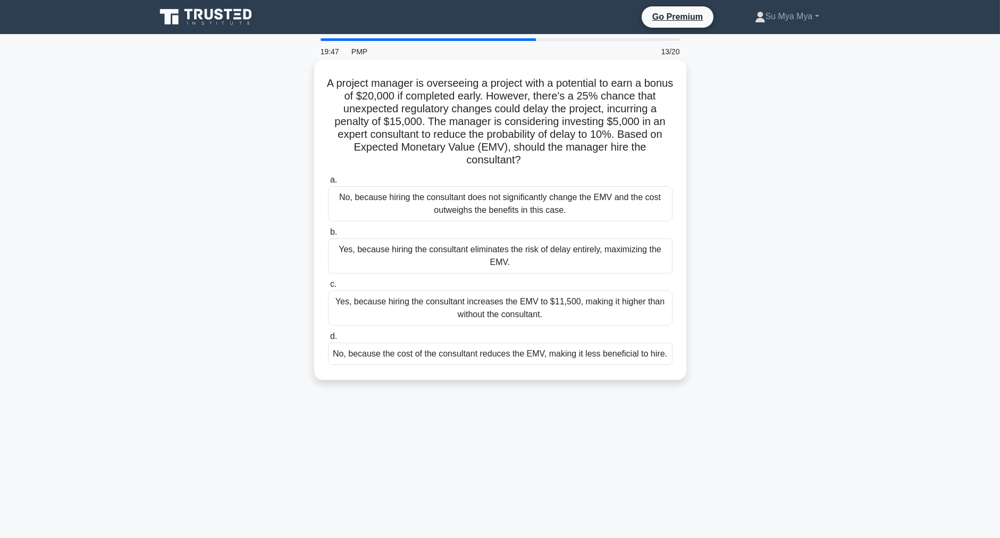
click at [591, 222] on div "a. No, because hiring the consultant does not significantly change the EMV and …" at bounding box center [500, 269] width 357 height 196
click at [589, 205] on div "No, because hiring the consultant does not significantly change the EMV and the…" at bounding box center [500, 203] width 345 height 35
click at [328, 183] on input "a. No, because hiring the consultant does not significantly change the EMV and …" at bounding box center [328, 180] width 0 height 7
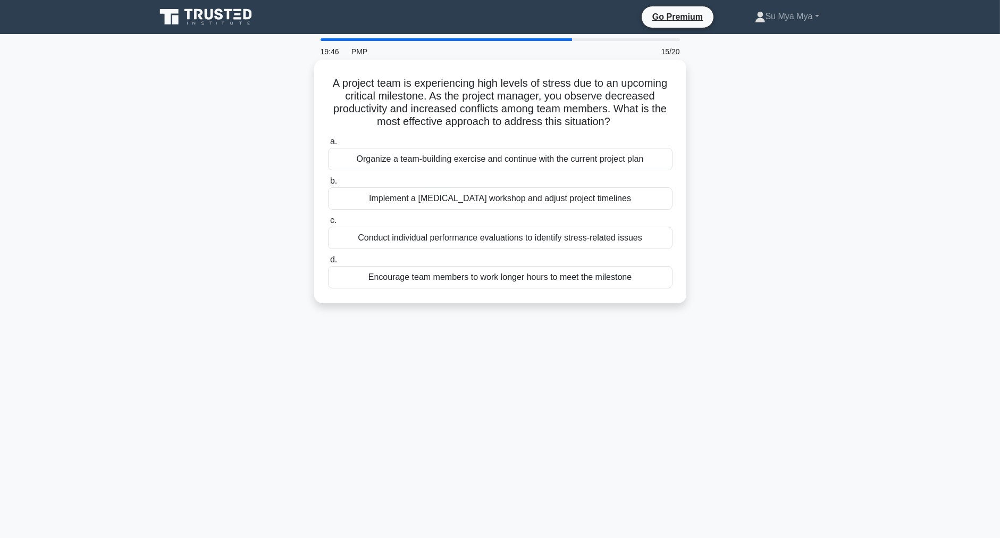
click at [618, 204] on div "Implement a stress management workshop and adjust project timelines" at bounding box center [500, 198] width 345 height 22
click at [328, 185] on input "b. Implement a stress management workshop and adjust project timelines" at bounding box center [328, 181] width 0 height 7
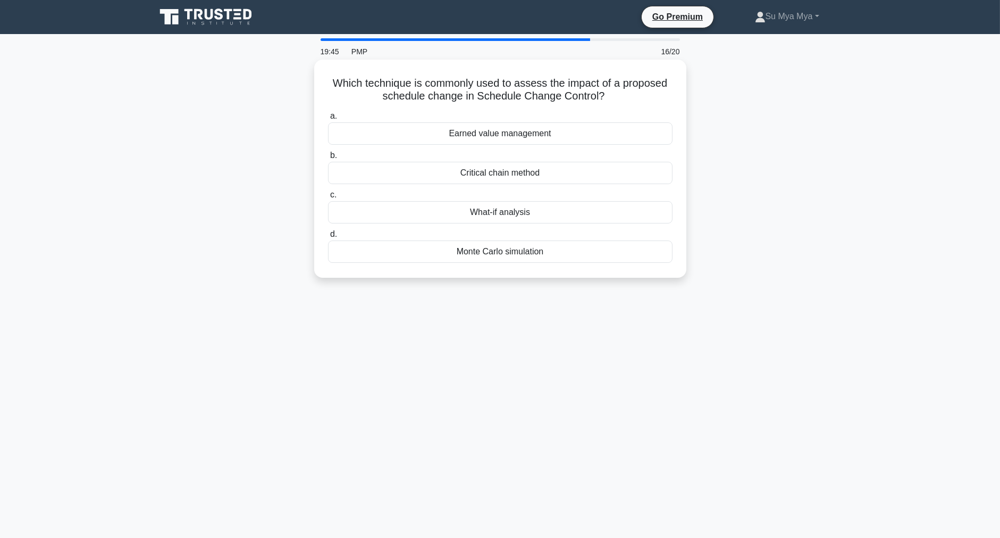
click at [561, 220] on div "What-if analysis" at bounding box center [500, 212] width 345 height 22
click at [328, 198] on input "c. What-if analysis" at bounding box center [328, 194] width 0 height 7
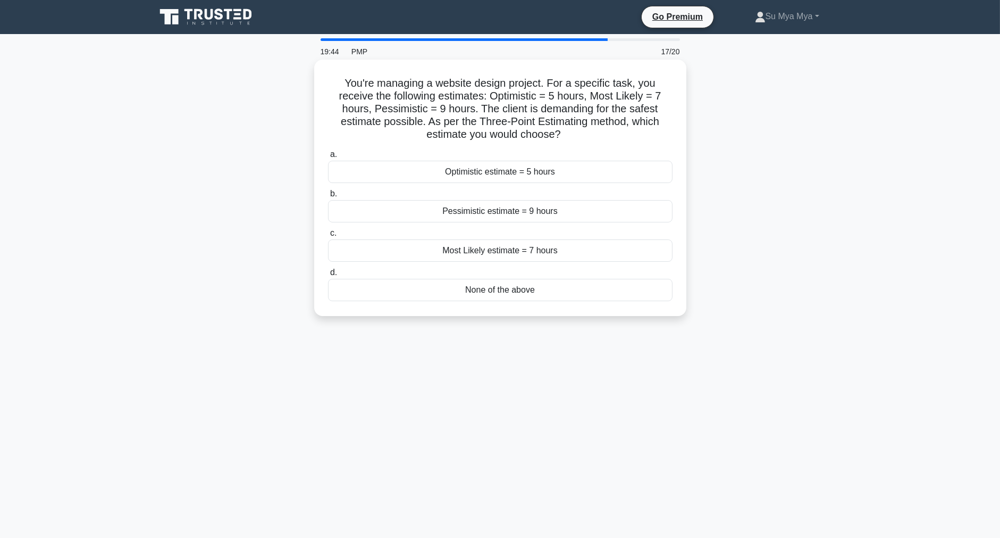
click at [587, 167] on div "Optimistic estimate = 5 hours" at bounding box center [500, 172] width 345 height 22
click at [328, 158] on input "a. Optimistic estimate = 5 hours" at bounding box center [328, 154] width 0 height 7
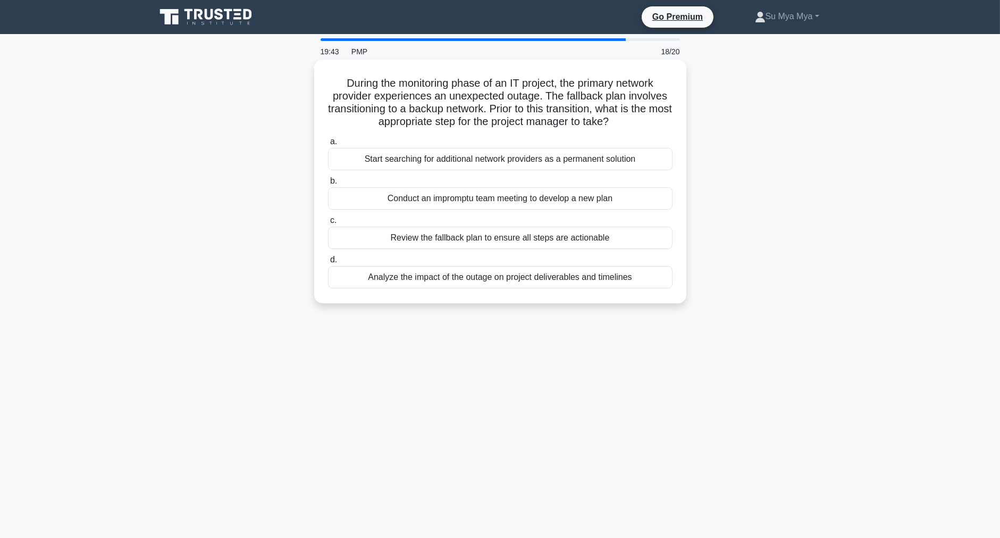
click at [576, 223] on label "c. Review the fallback plan to ensure all steps are actionable" at bounding box center [500, 231] width 345 height 35
click at [328, 223] on input "c. Review the fallback plan to ensure all steps are actionable" at bounding box center [328, 220] width 0 height 7
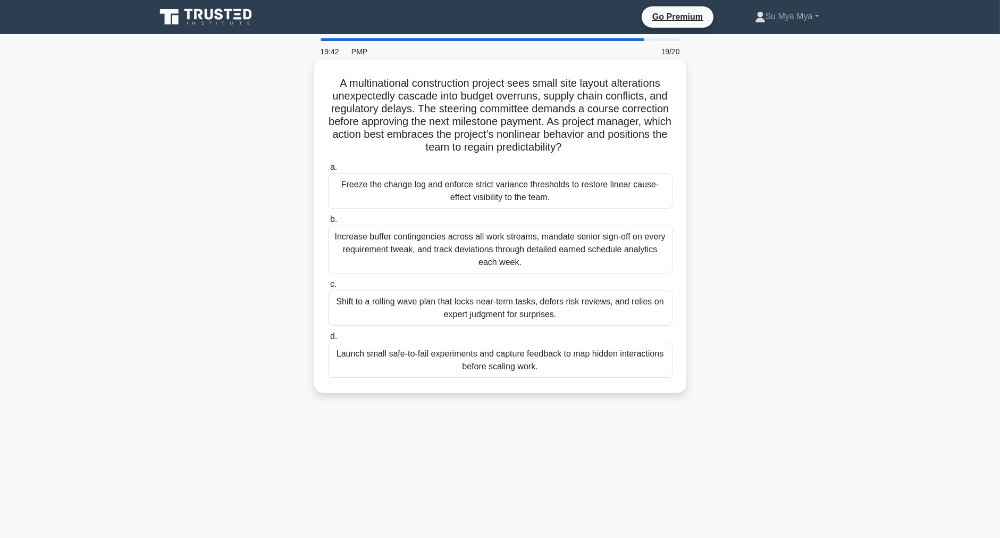
click at [560, 196] on div "Freeze the change log and enforce strict variance thresholds to restore linear …" at bounding box center [500, 190] width 345 height 35
click at [328, 171] on input "a. Freeze the change log and enforce strict variance thresholds to restore line…" at bounding box center [328, 167] width 0 height 7
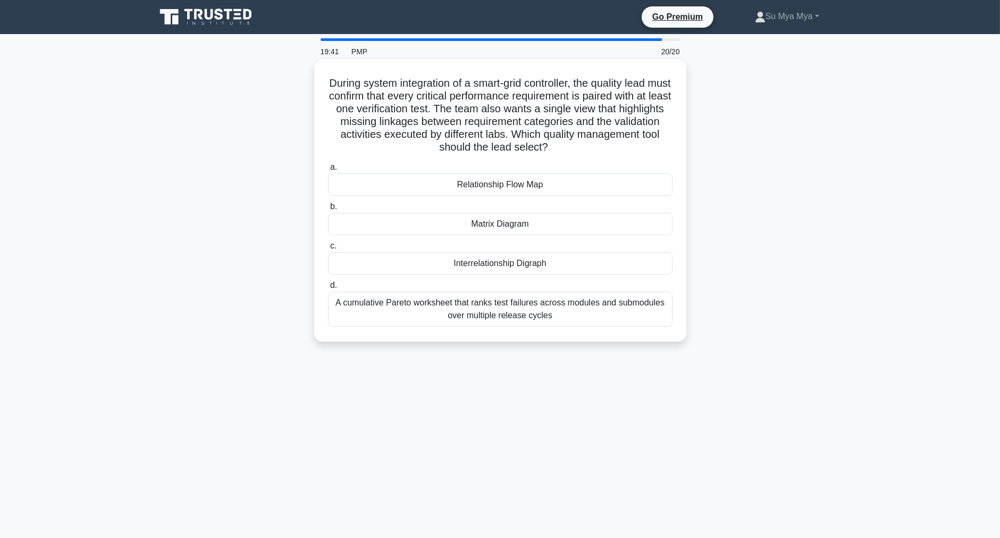
click at [572, 281] on label "d. A cumulative Pareto worksheet that ranks test failures across modules and su…" at bounding box center [500, 303] width 345 height 48
click at [328, 282] on input "d. A cumulative Pareto worksheet that ranks test failures across modules and su…" at bounding box center [328, 285] width 0 height 7
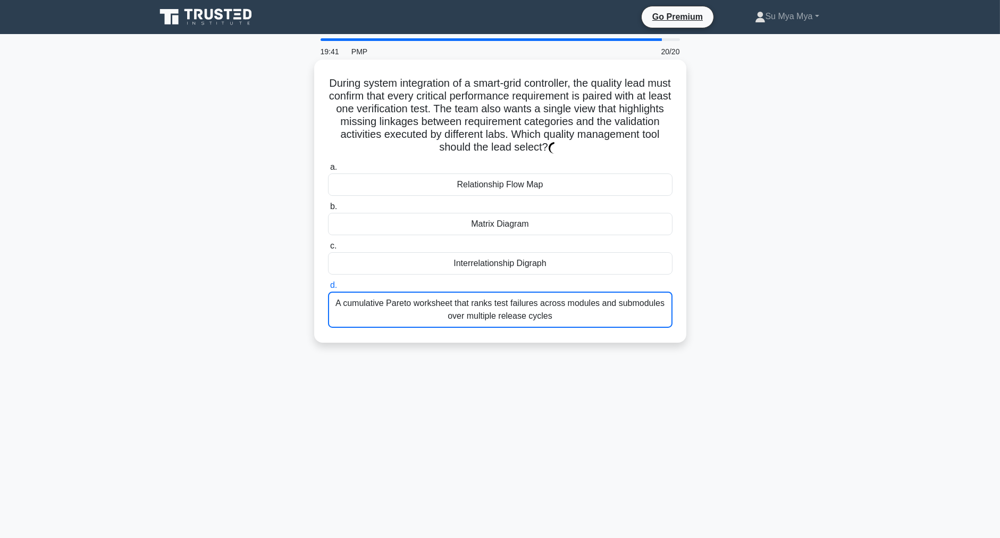
drag, startPoint x: 573, startPoint y: 273, endPoint x: 569, endPoint y: 294, distance: 21.0
click at [572, 280] on div "a. Relationship Flow Map b. Matrix Diagram c. d." at bounding box center [500, 243] width 357 height 171
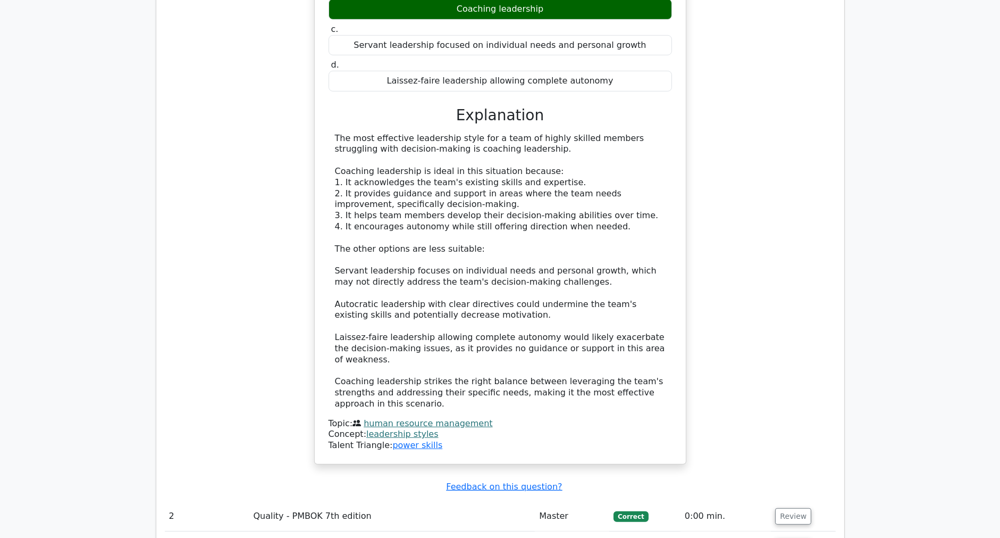
scroll to position [1477, 0]
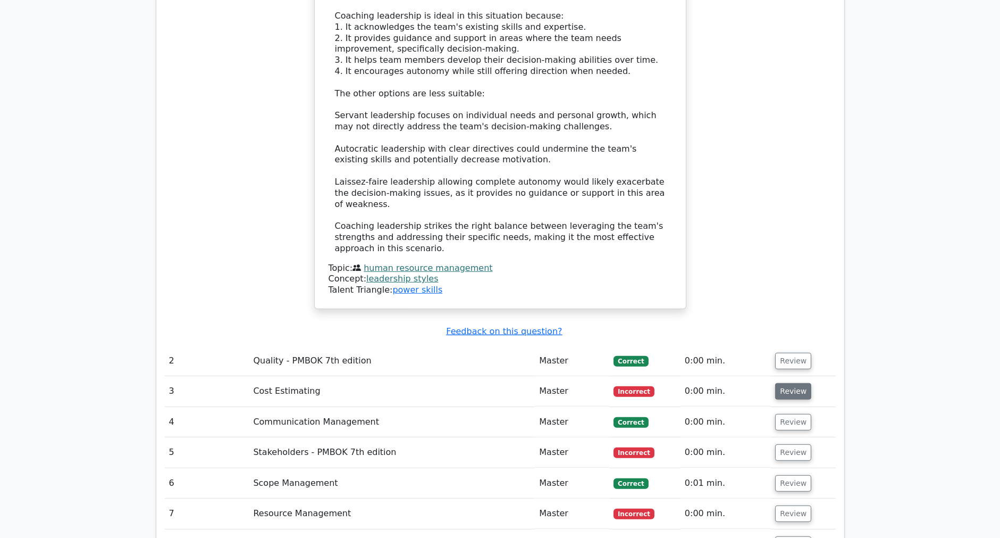
click at [786, 383] on button "Review" at bounding box center [793, 391] width 36 height 16
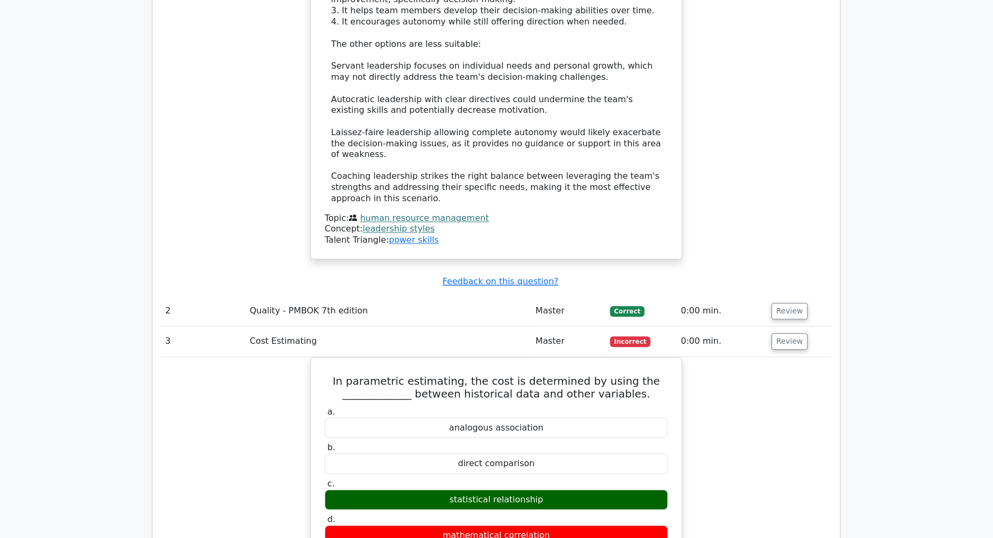
scroll to position [1536, 0]
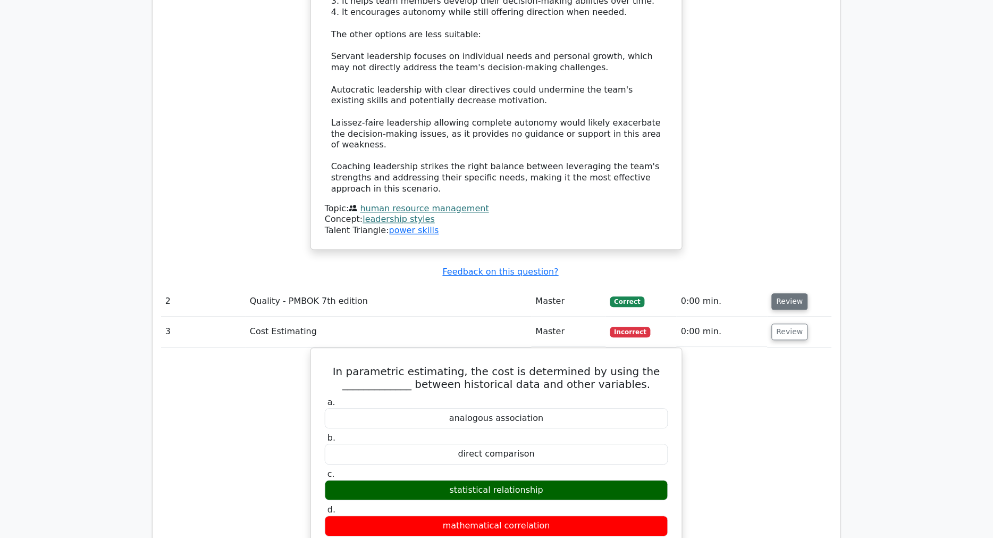
click at [786, 294] on button "Review" at bounding box center [790, 302] width 36 height 16
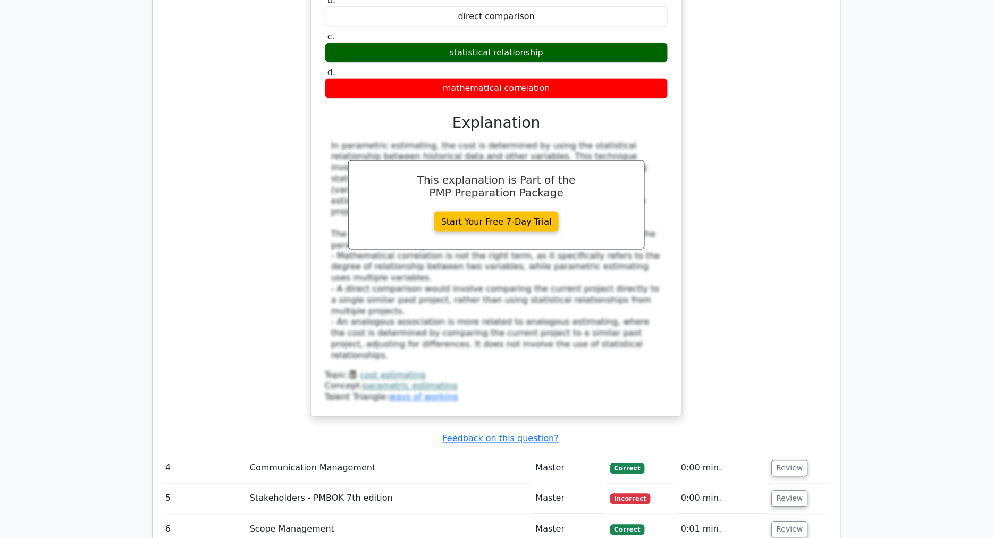
scroll to position [2718, 0]
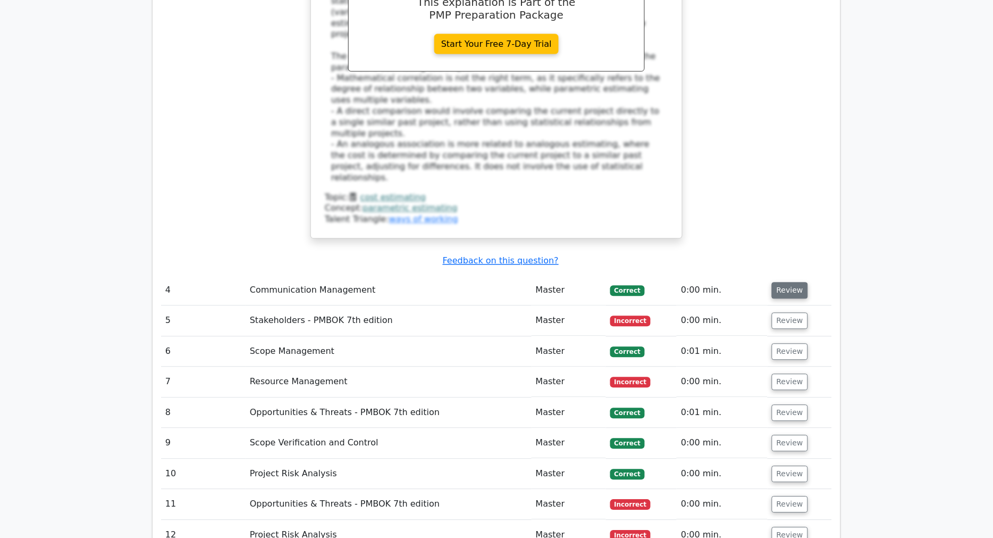
click at [787, 282] on button "Review" at bounding box center [790, 290] width 36 height 16
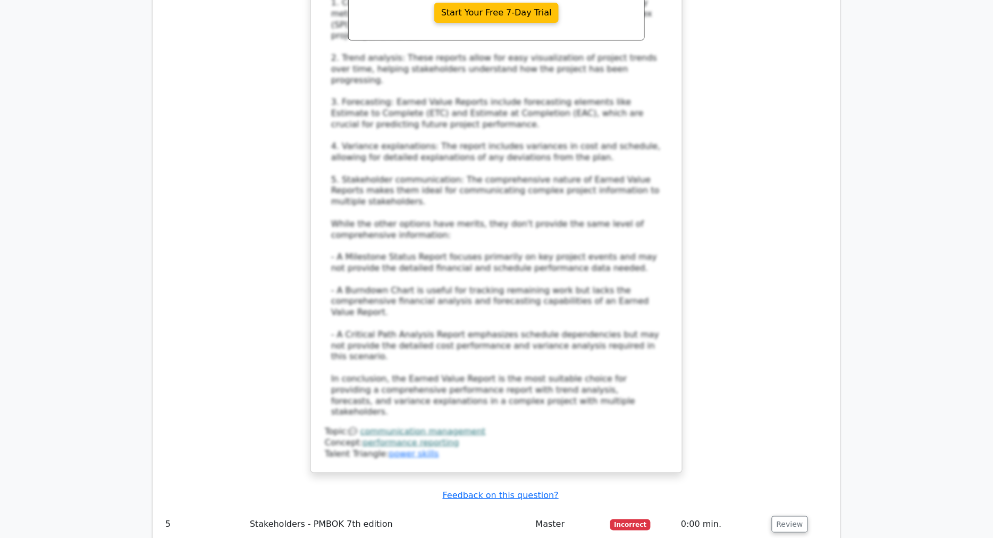
scroll to position [3544, 0]
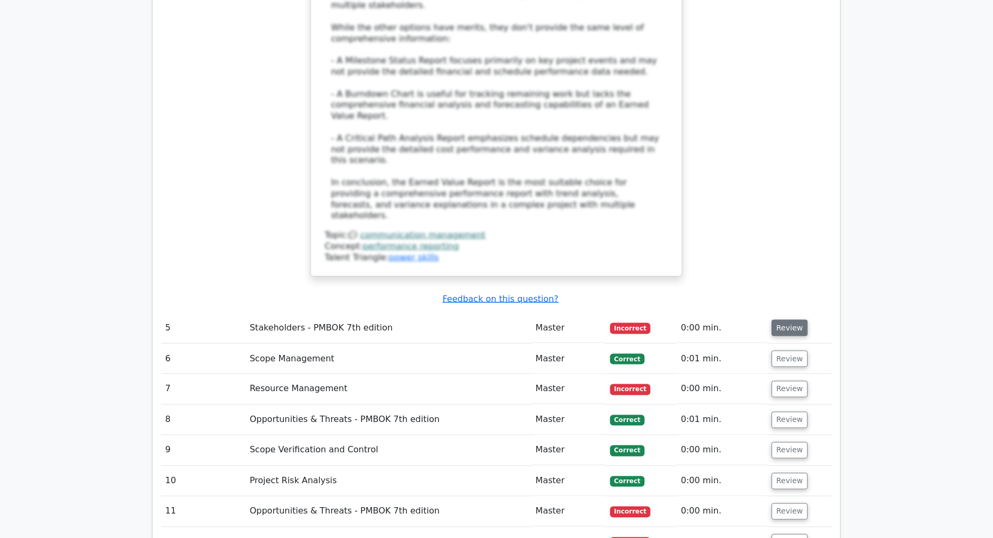
click at [786, 320] on button "Review" at bounding box center [790, 328] width 36 height 16
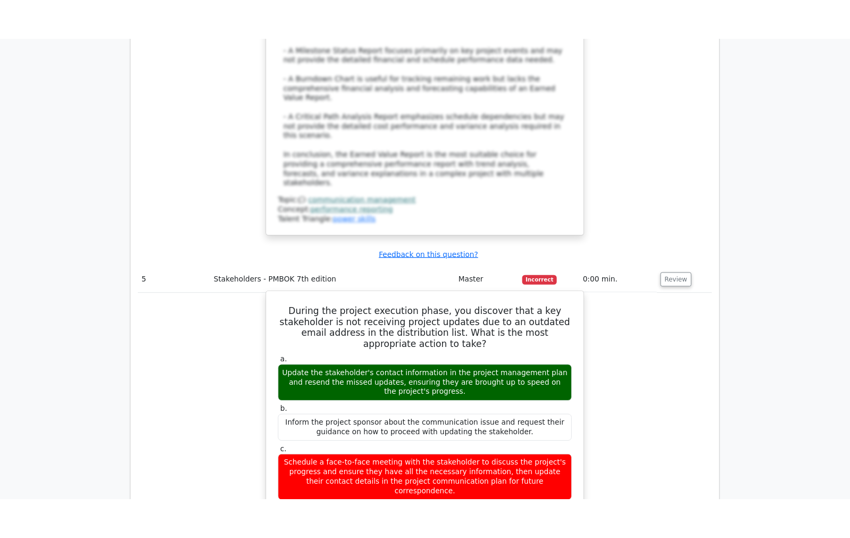
scroll to position [3662, 0]
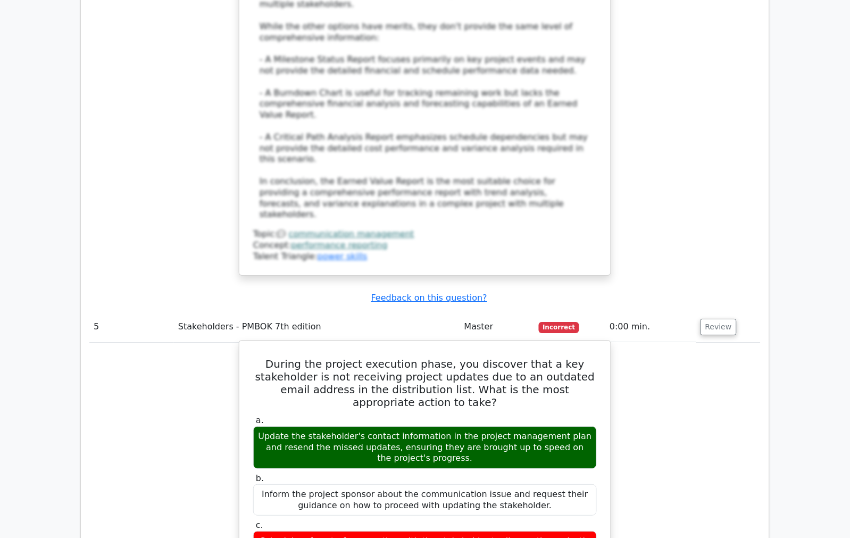
scroll to position [3544, 0]
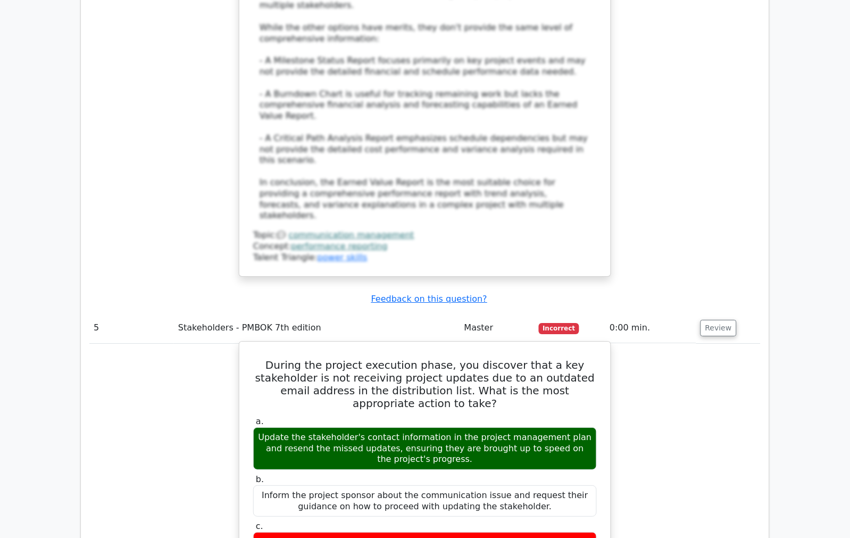
drag, startPoint x: 197, startPoint y: 174, endPoint x: 241, endPoint y: 177, distance: 44.2
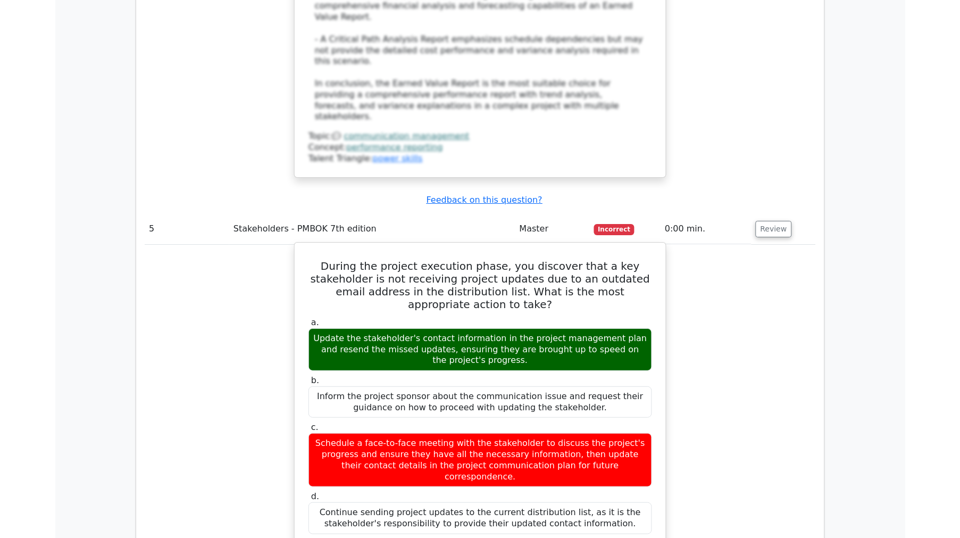
scroll to position [3722, 0]
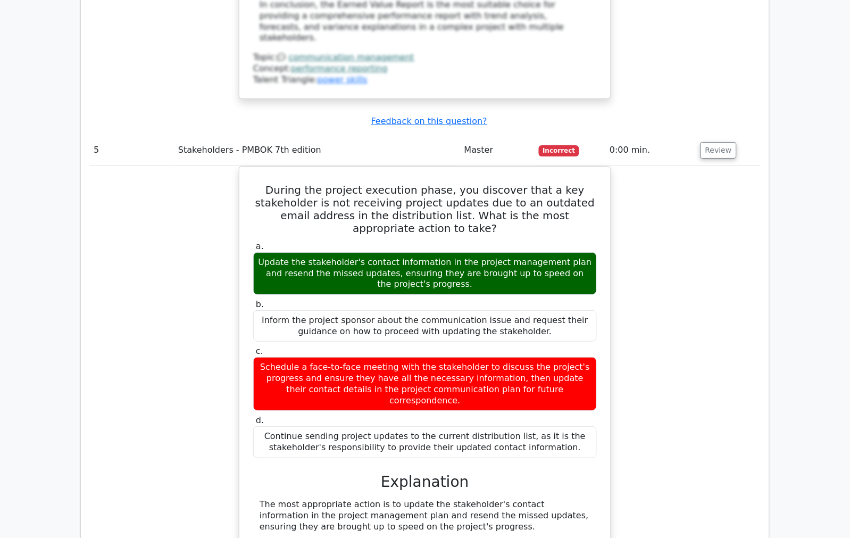
click at [208, 177] on div "During the project execution phase, you discover that a key stakeholder is not …" at bounding box center [424, 444] width 671 height 556
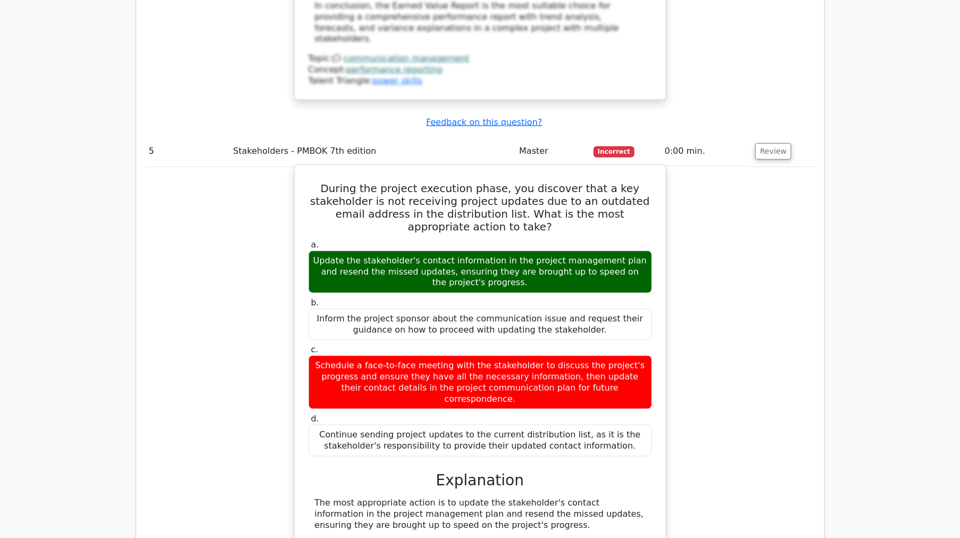
scroll to position [3899, 0]
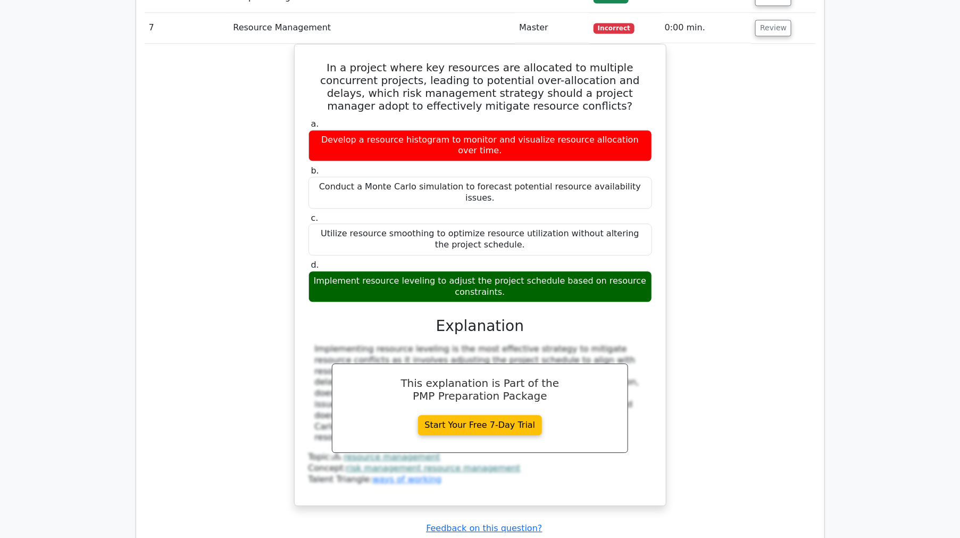
scroll to position [4490, 0]
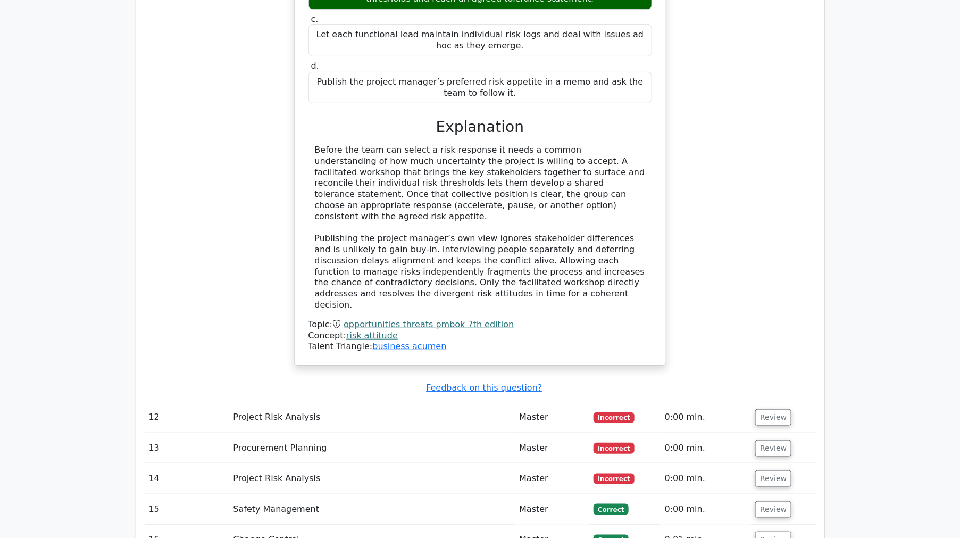
scroll to position [5361, 0]
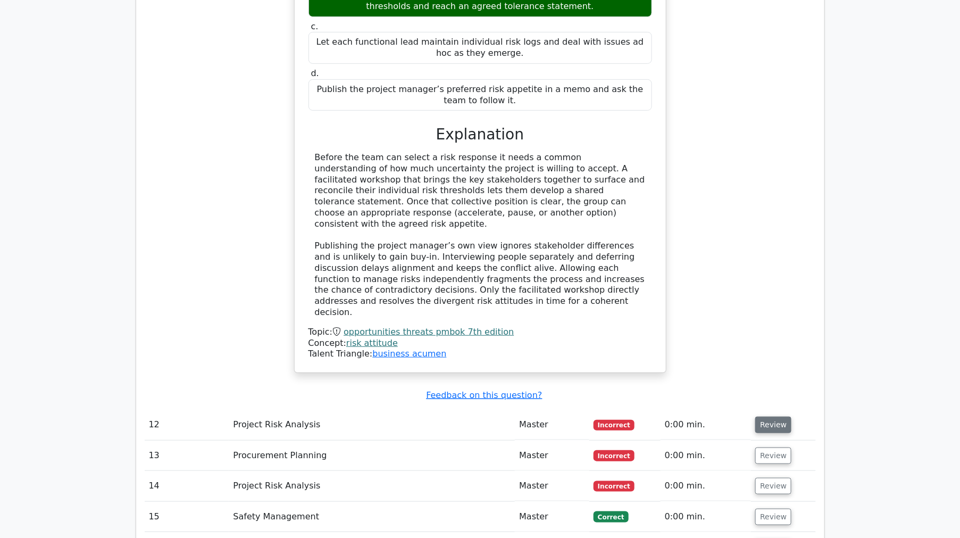
click at [775, 416] on button "Review" at bounding box center [773, 424] width 36 height 16
click at [757, 416] on button "Review" at bounding box center [773, 424] width 36 height 16
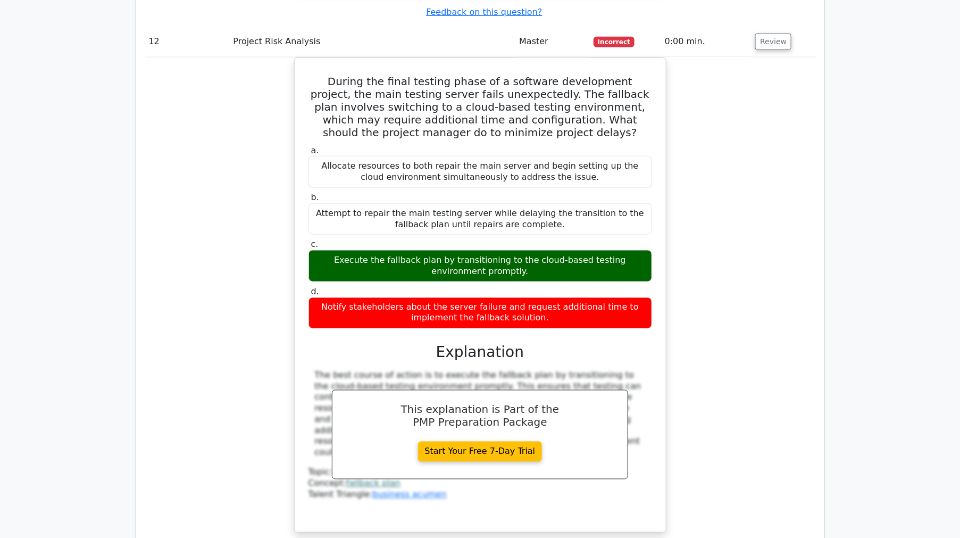
scroll to position [5716, 0]
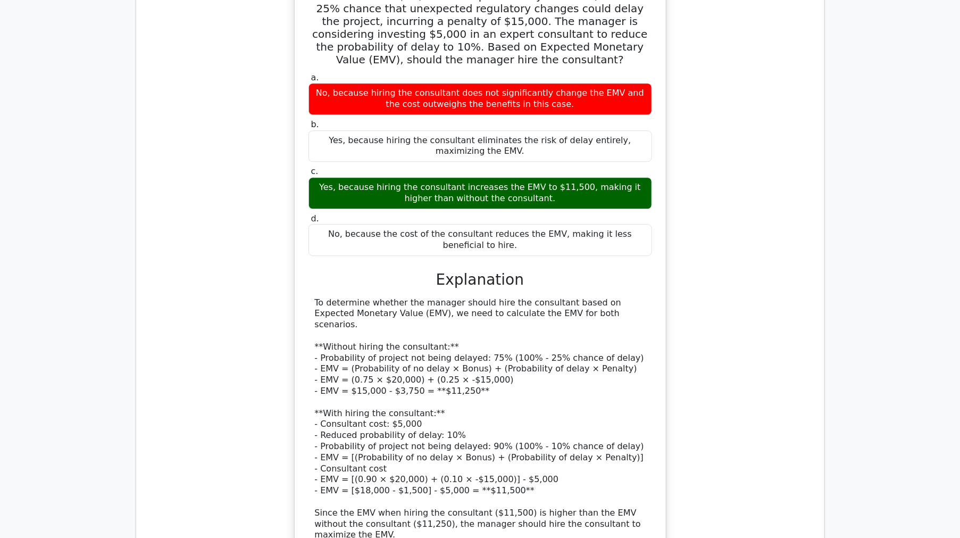
scroll to position [6395, 0]
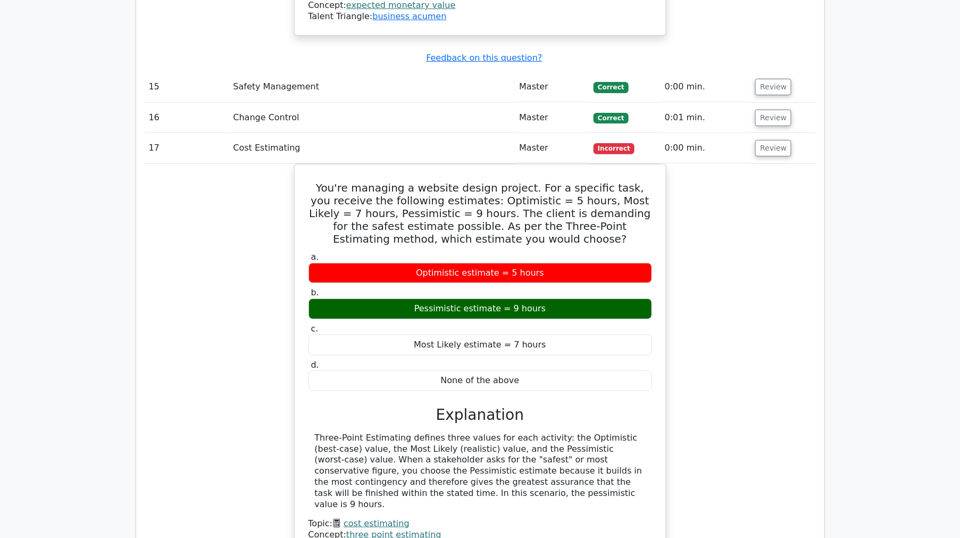
scroll to position [6987, 0]
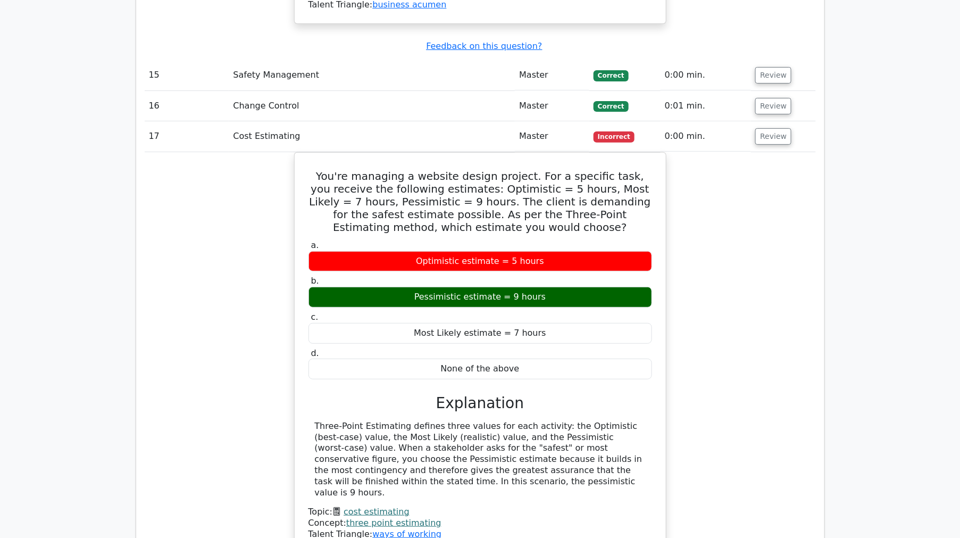
click at [172, 152] on div "You're managing a website design project. For a specific task, you receive the …" at bounding box center [480, 359] width 671 height 414
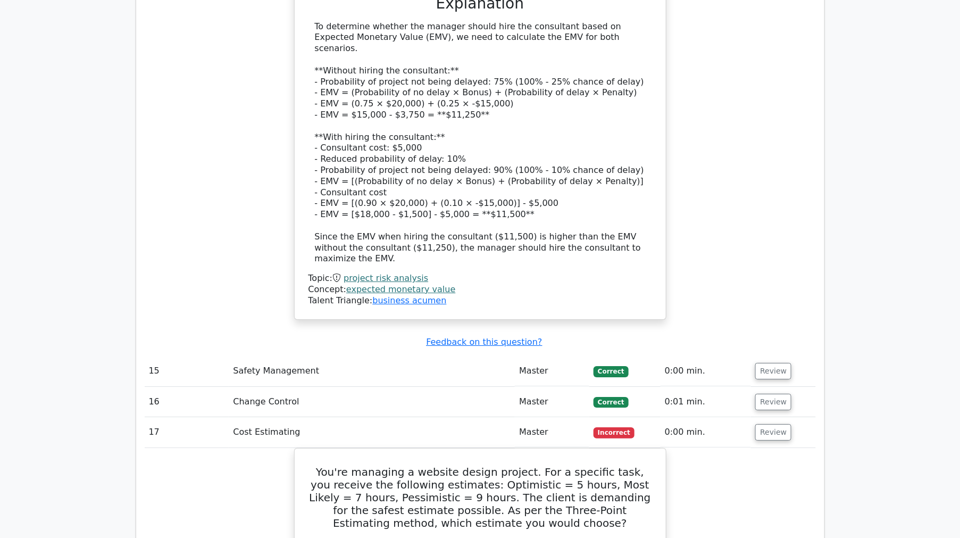
scroll to position [6809, 0]
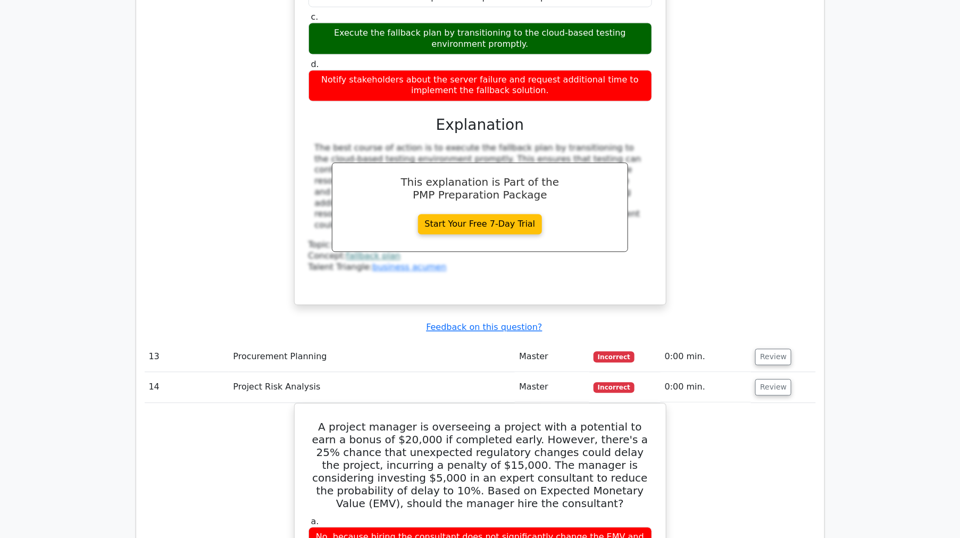
scroll to position [5982, 0]
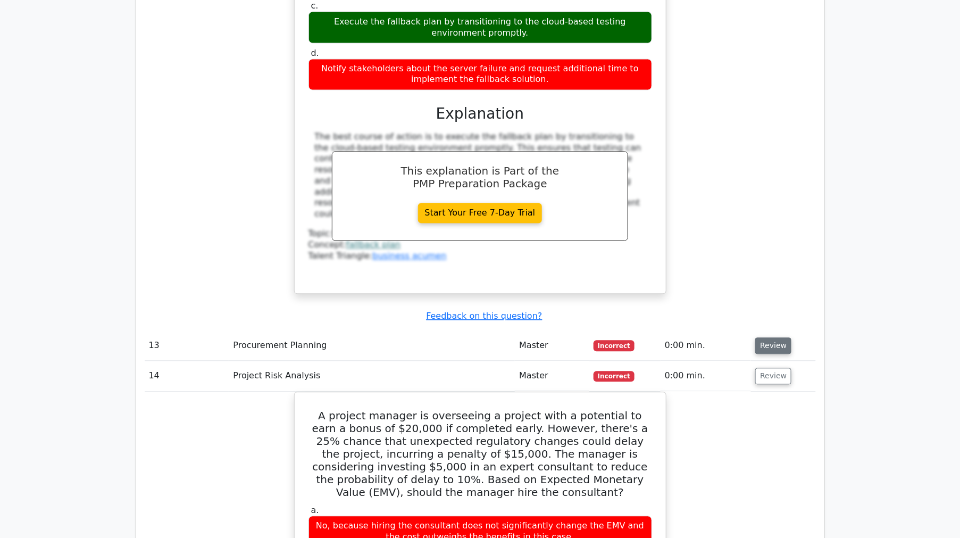
click at [756, 338] on button "Review" at bounding box center [773, 346] width 36 height 16
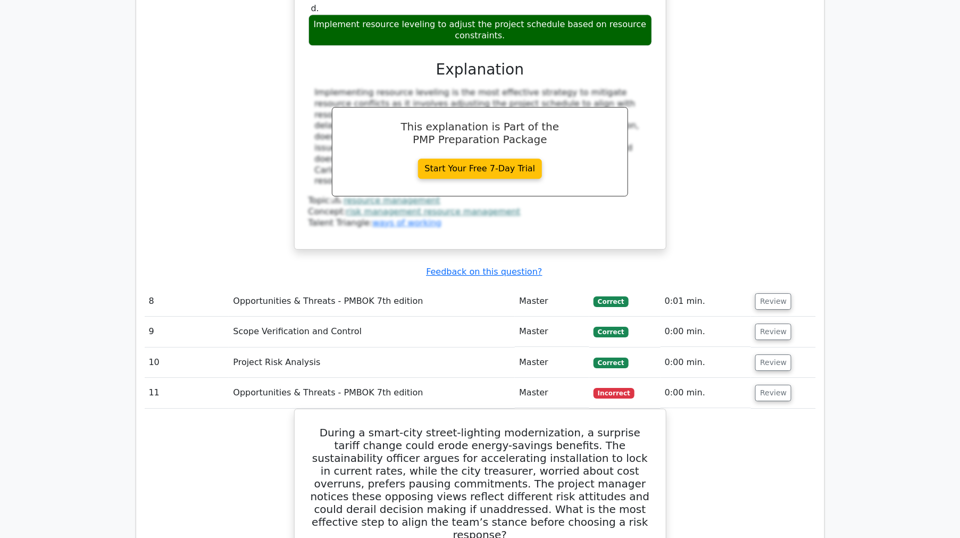
scroll to position [4446, 0]
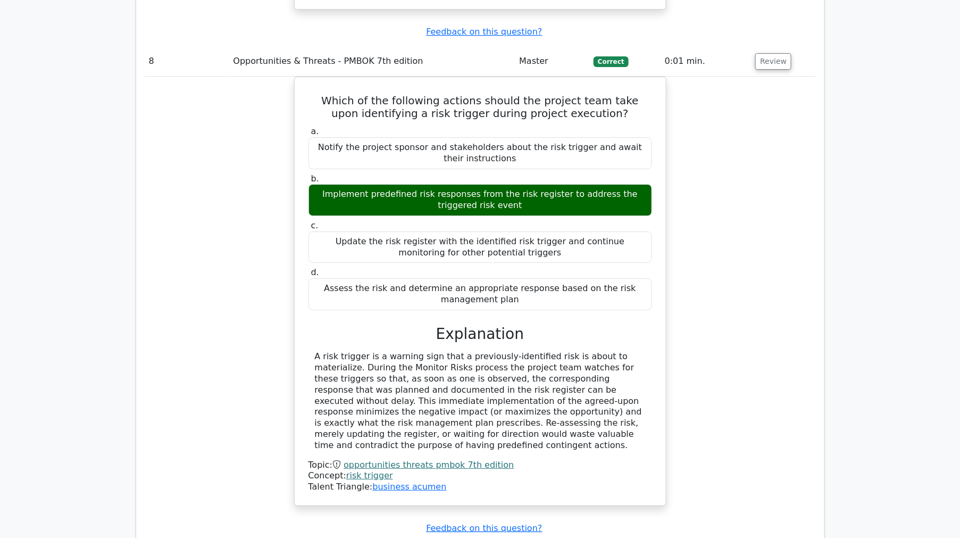
scroll to position [4978, 0]
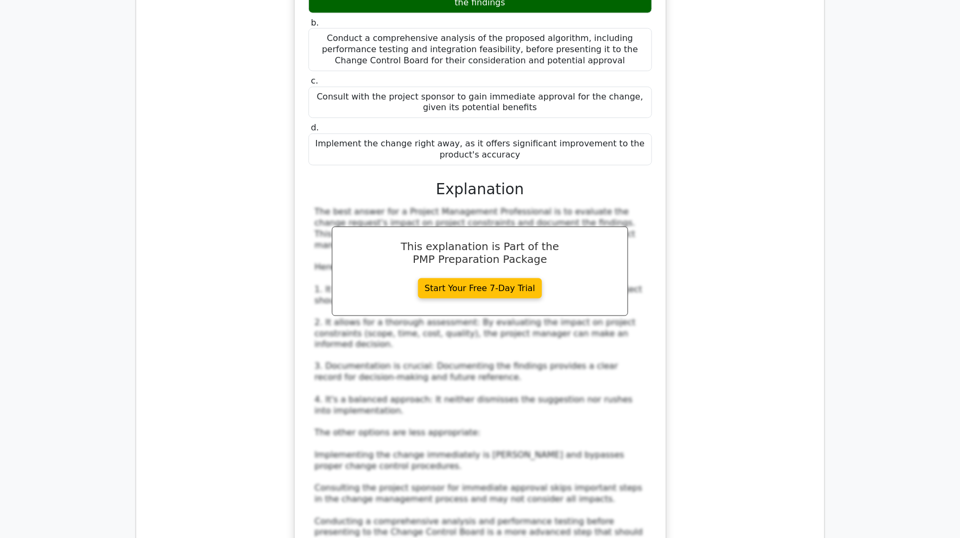
scroll to position [5982, 0]
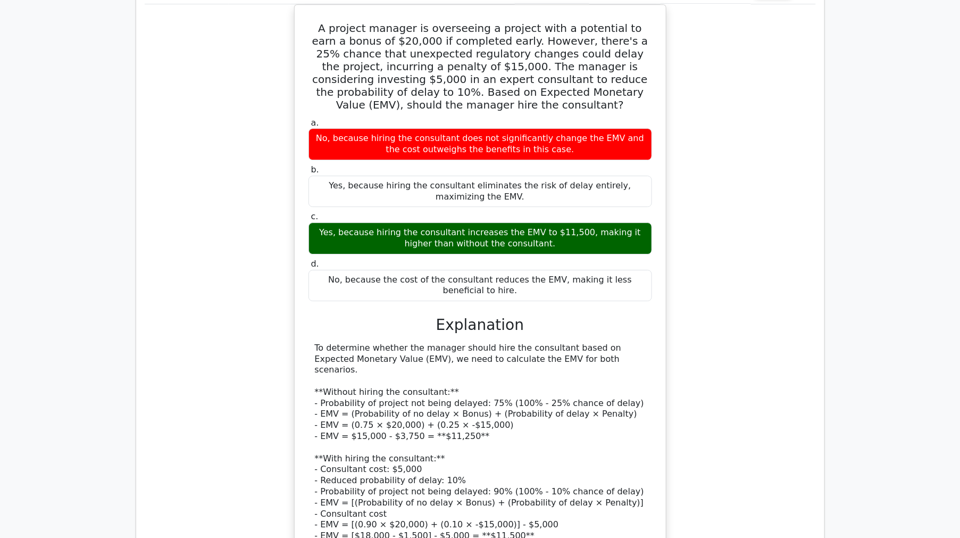
scroll to position [8286, 0]
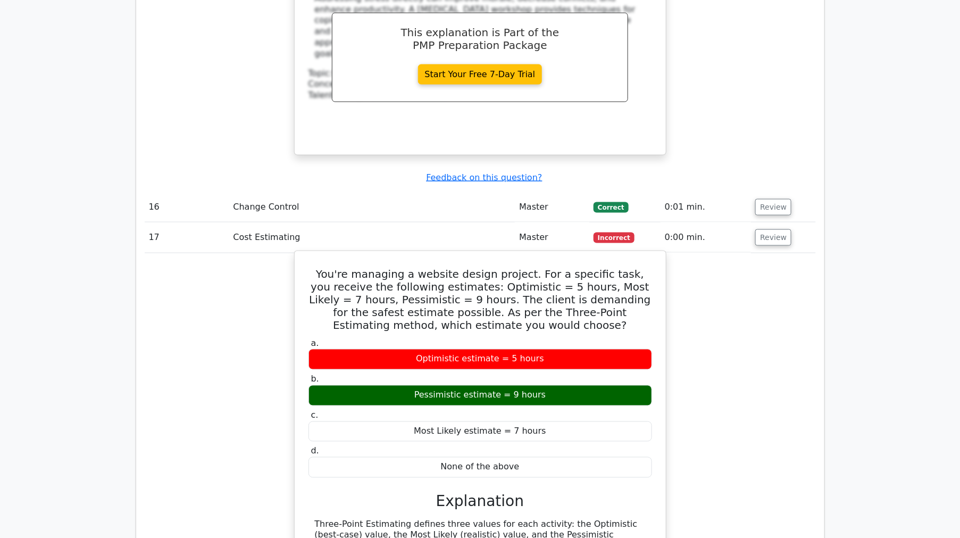
scroll to position [9232, 0]
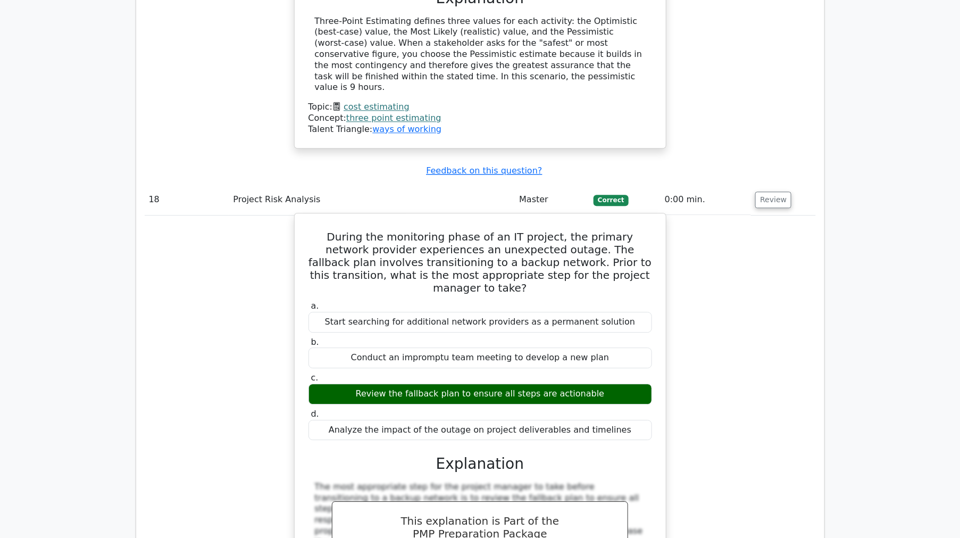
scroll to position [9720, 0]
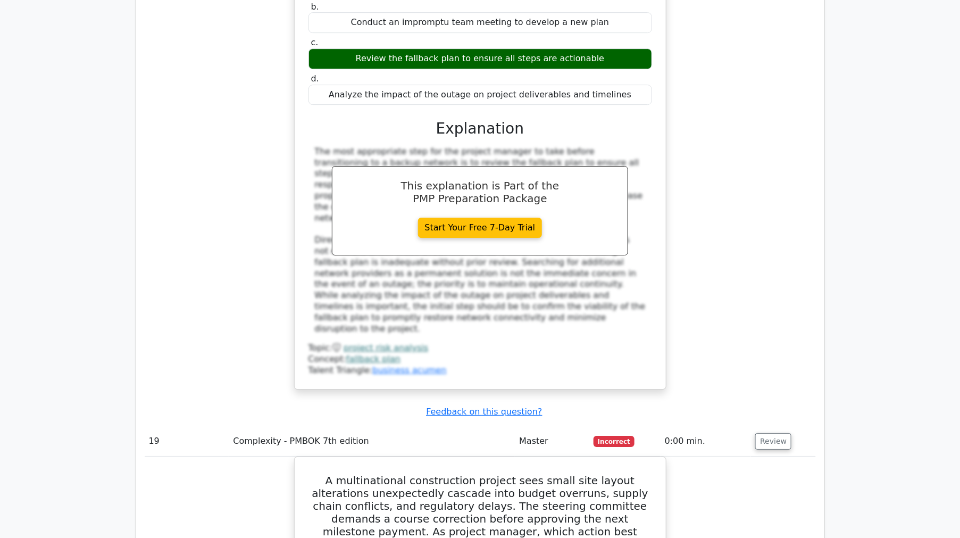
scroll to position [10370, 0]
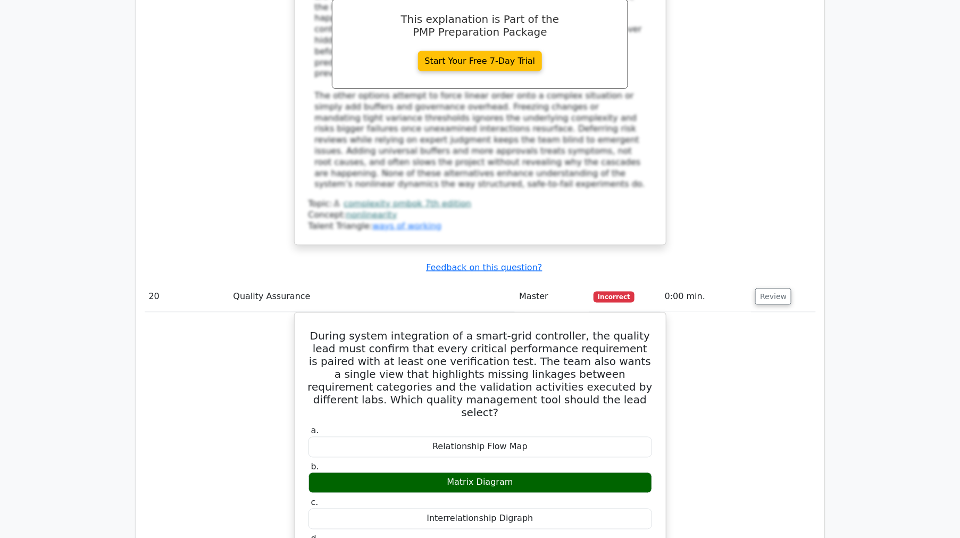
scroll to position [10902, 0]
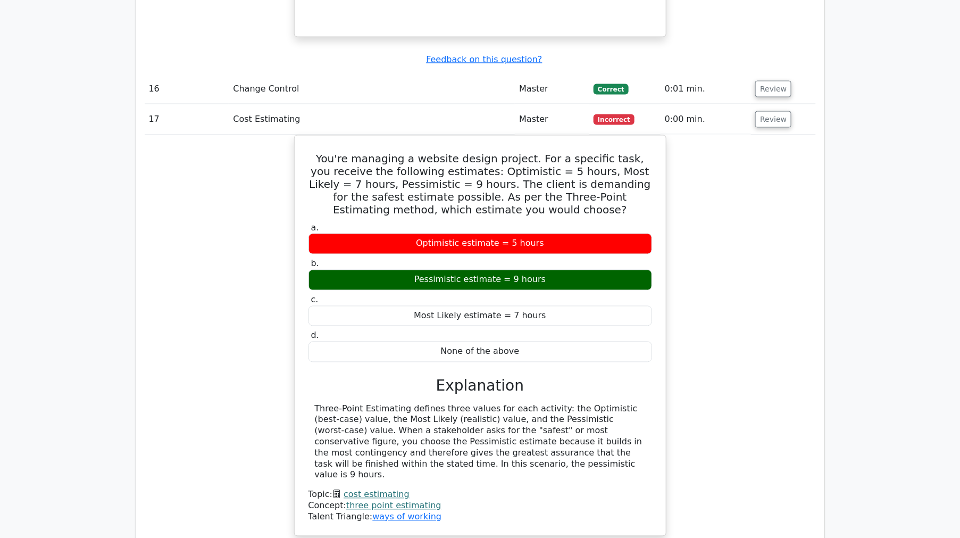
scroll to position [9351, 0]
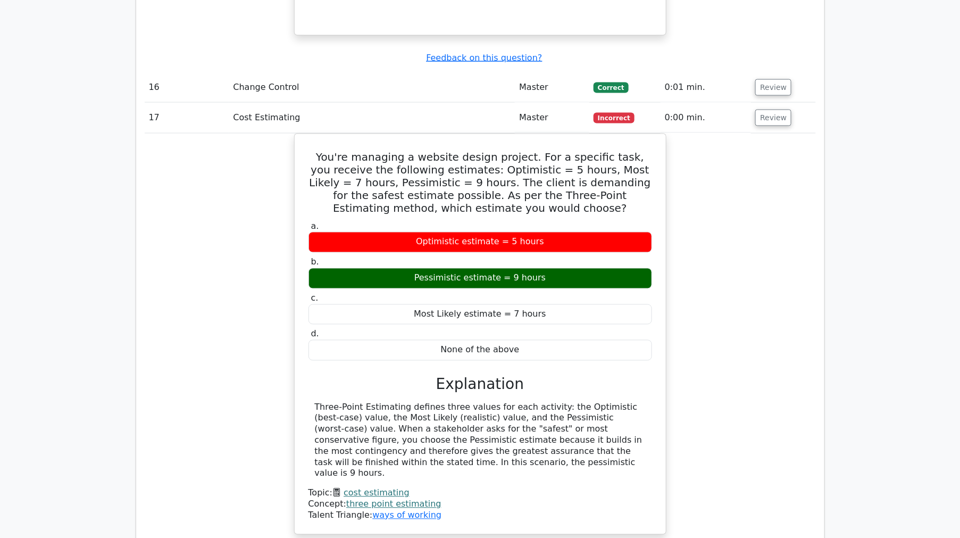
click at [214, 133] on div "You're managing a website design project. For a specific task, you receive the …" at bounding box center [480, 340] width 671 height 414
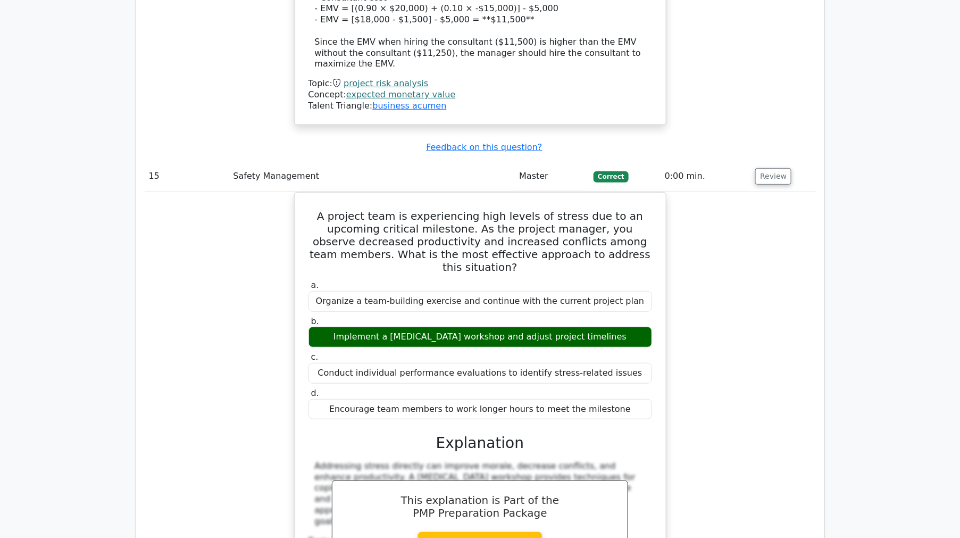
scroll to position [8878, 0]
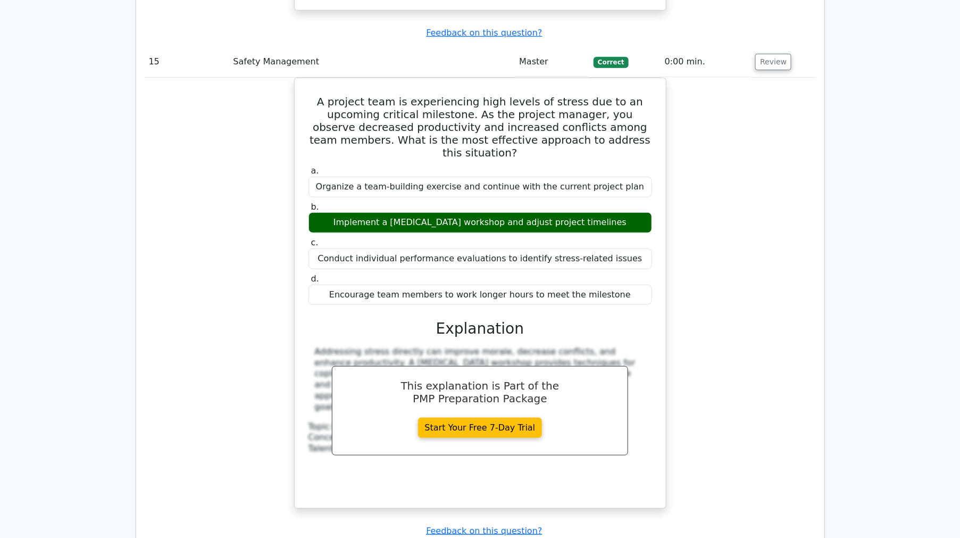
drag, startPoint x: 152, startPoint y: 70, endPoint x: 157, endPoint y: 68, distance: 5.6
click at [152, 78] on div "A project team is experiencing high levels of stress due to an upcoming critica…" at bounding box center [480, 299] width 671 height 443
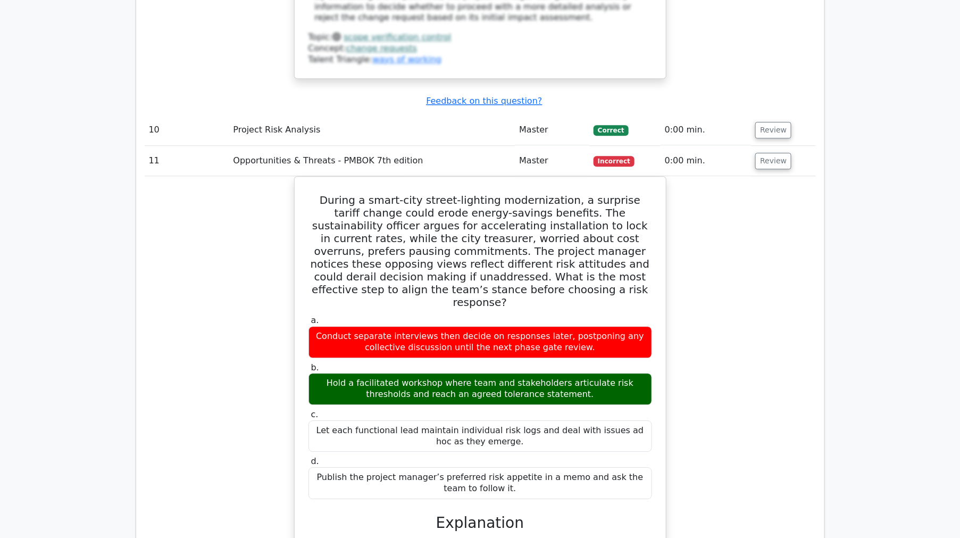
scroll to position [6279, 0]
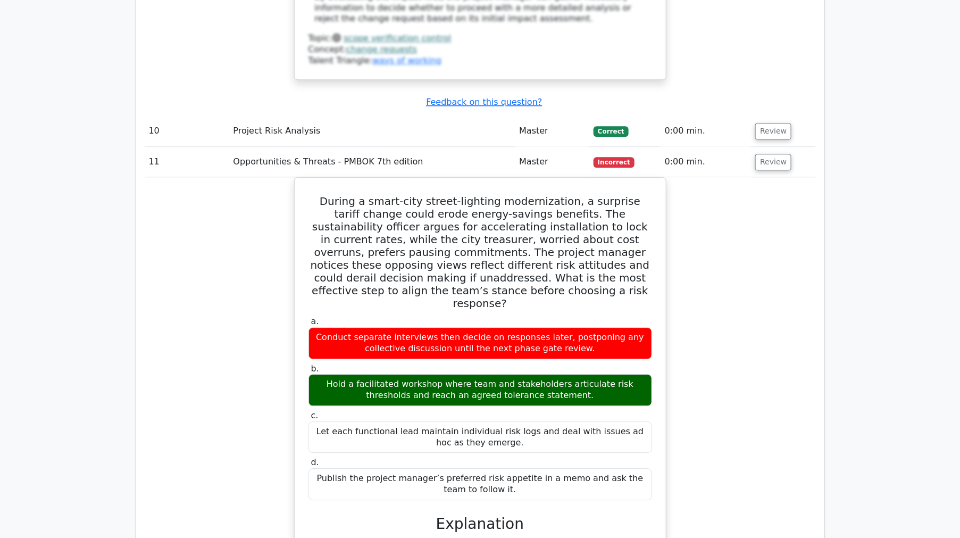
click at [258, 229] on div "During a smart-city street-lighting modernization, a surprise tariff change cou…" at bounding box center [480, 476] width 671 height 598
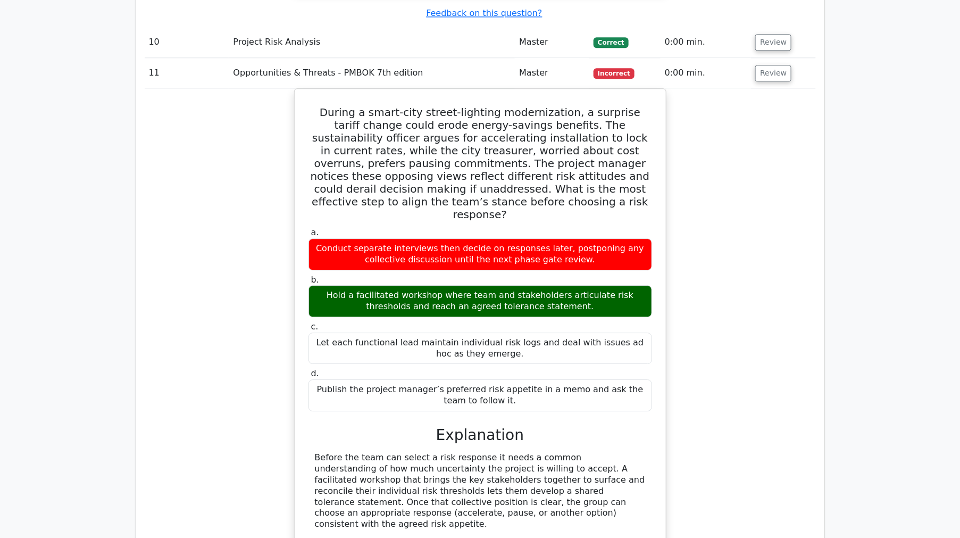
scroll to position [6397, 0]
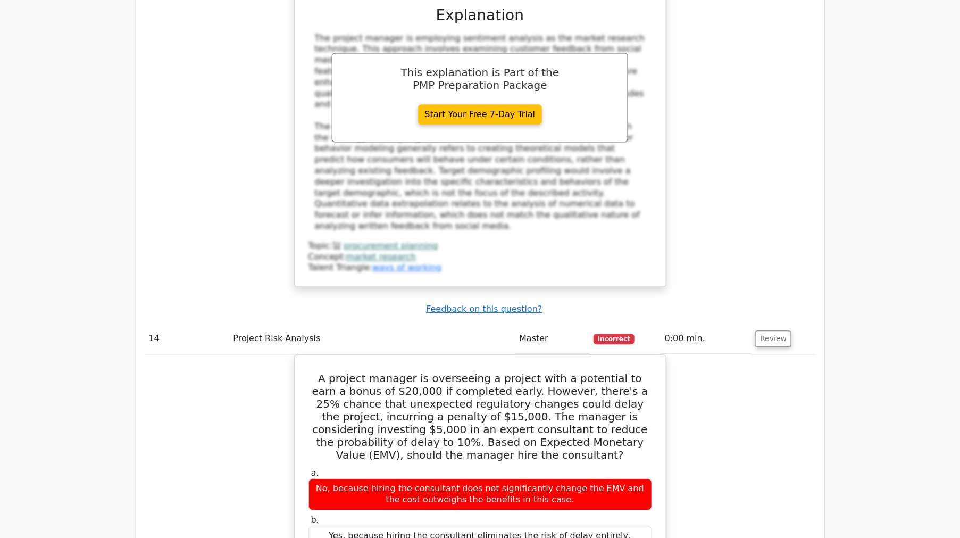
scroll to position [7933, 0]
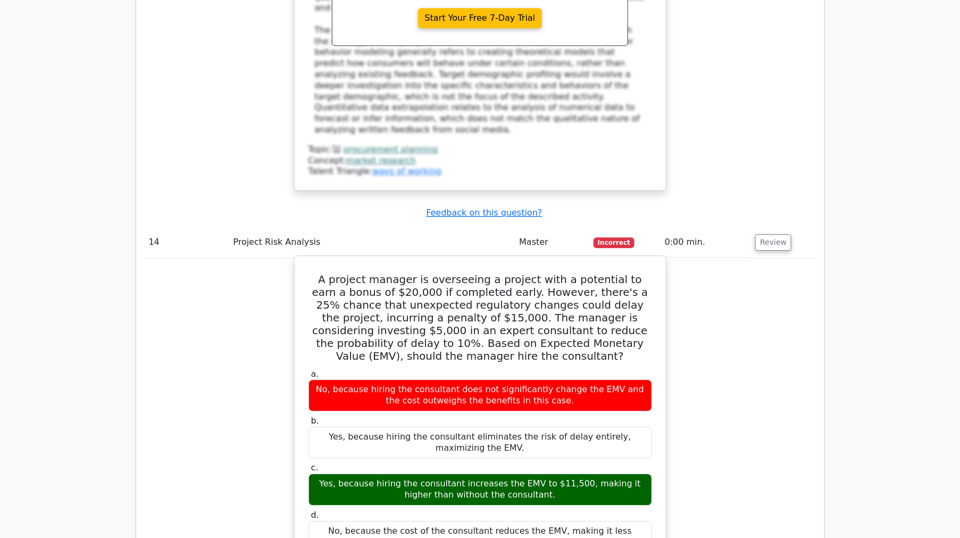
scroll to position [7992, 0]
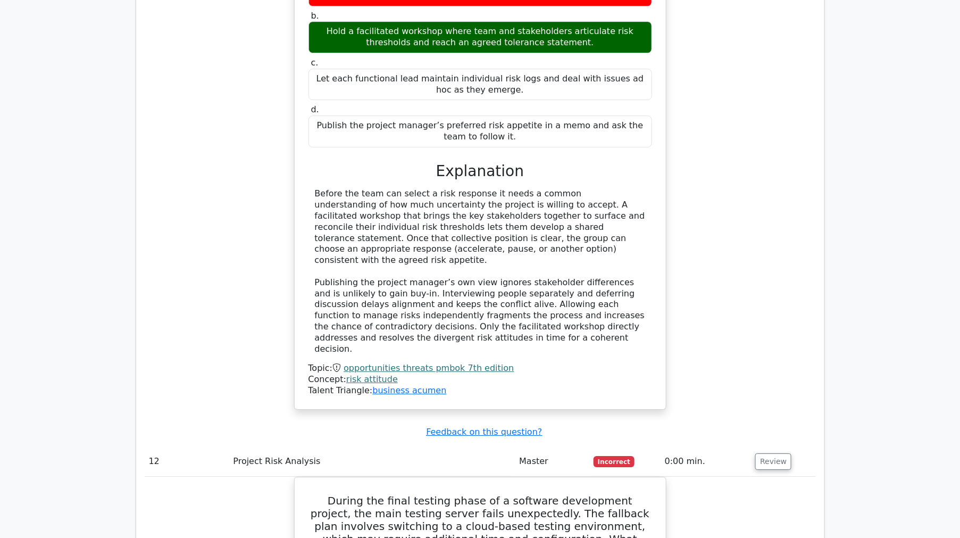
scroll to position [6574, 0]
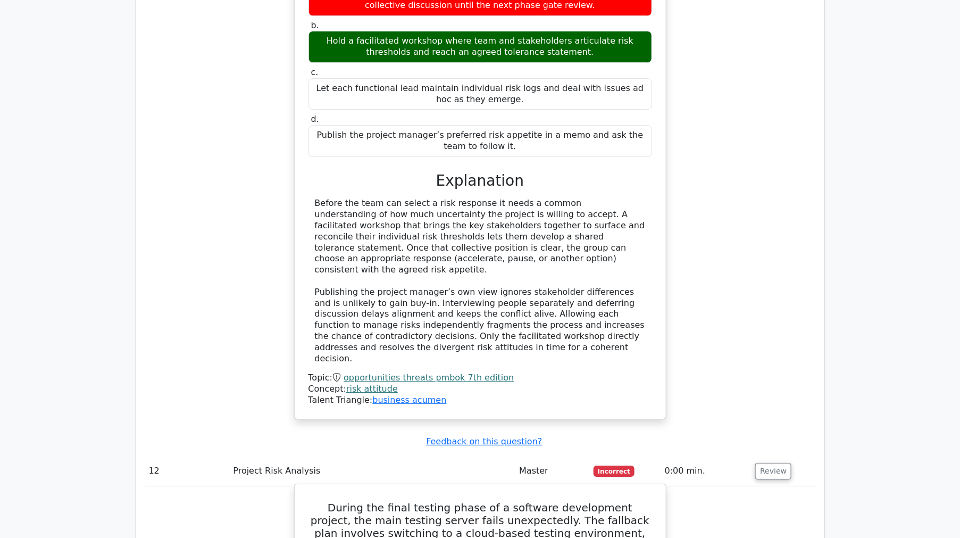
scroll to position [6810, 0]
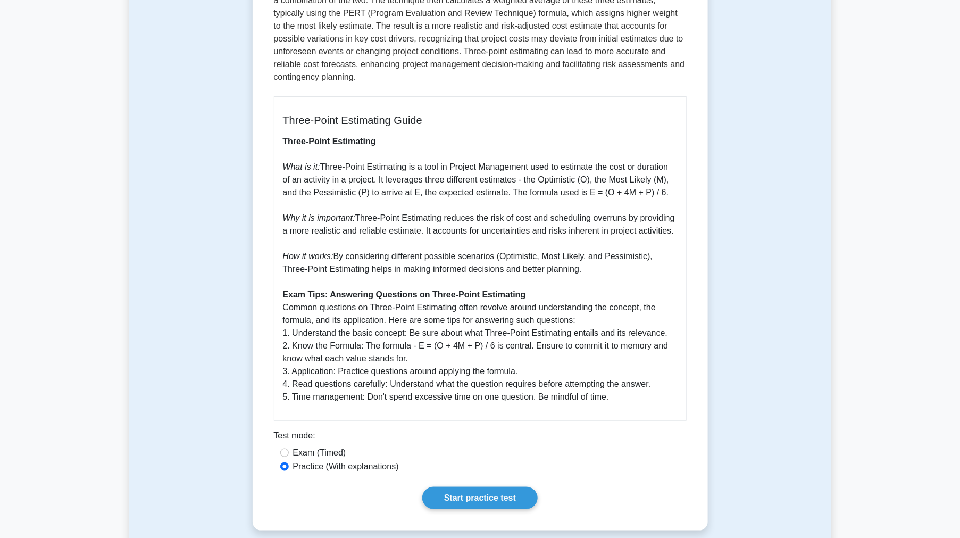
scroll to position [236, 0]
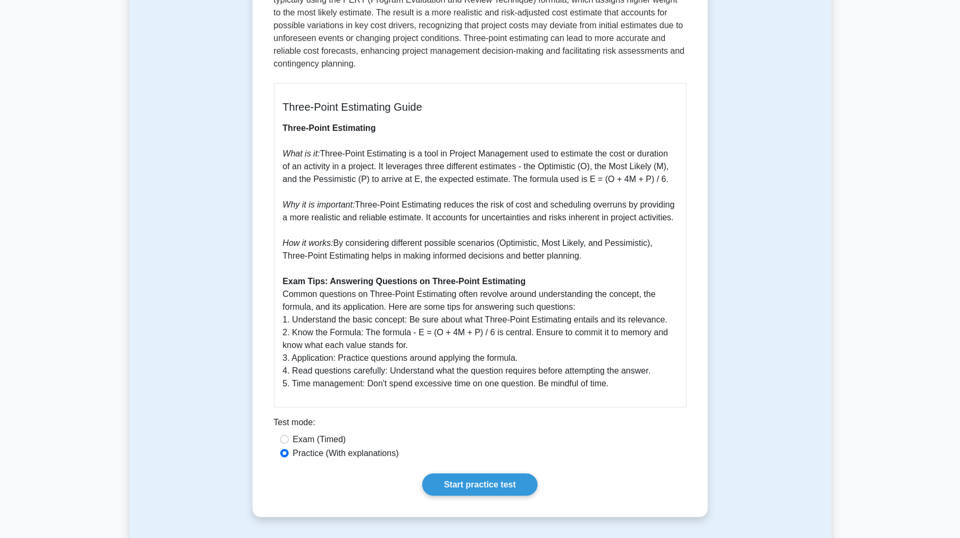
click at [727, 307] on div "Three-Point Estimating 5 minutes 5 Questions Three-Point Estimating Guide Three…" at bounding box center [480, 194] width 702 height 698
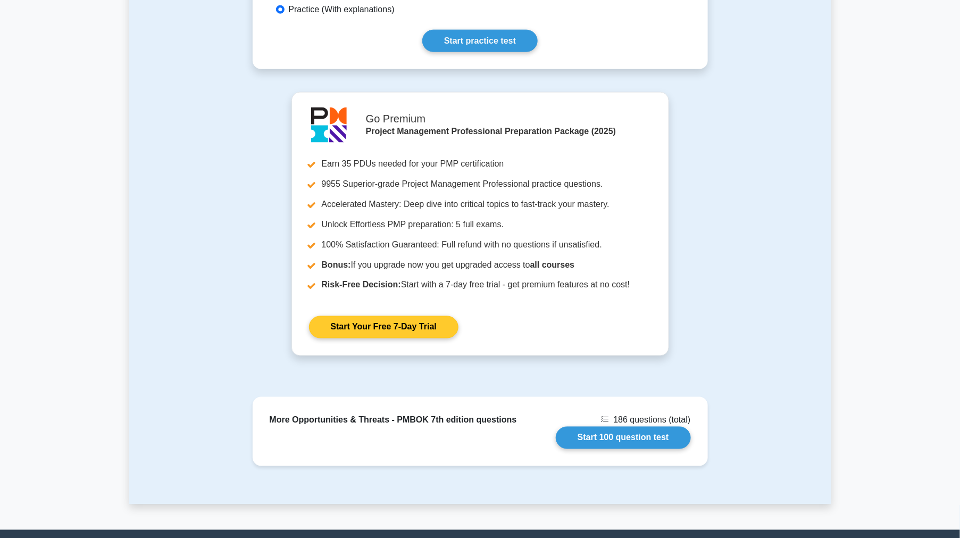
scroll to position [686, 0]
